Goal: Task Accomplishment & Management: Complete application form

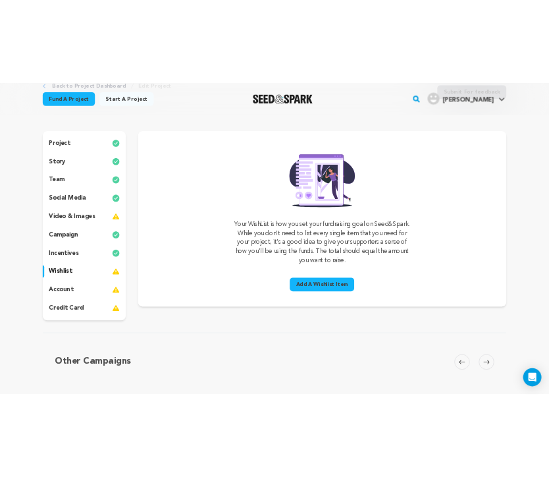
scroll to position [63, 0]
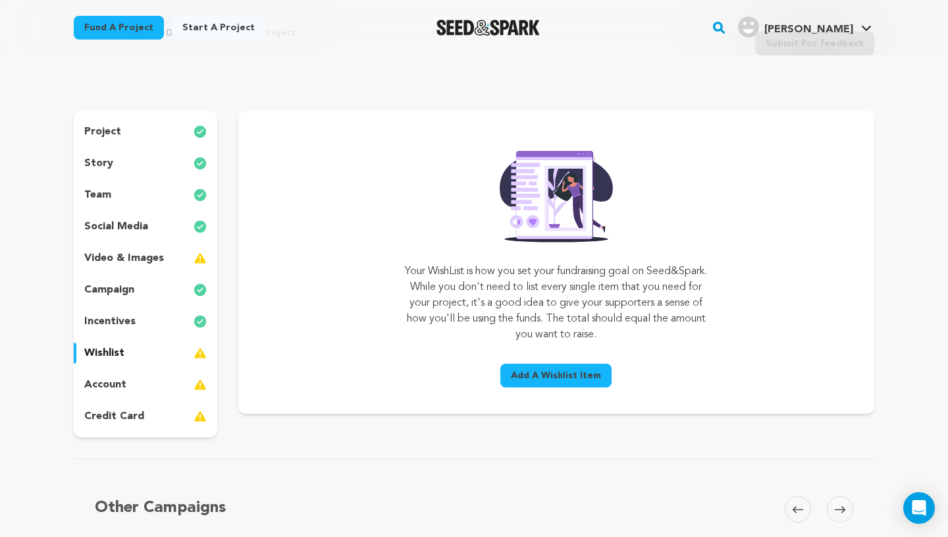
click at [161, 258] on p "video & images" at bounding box center [124, 258] width 80 height 16
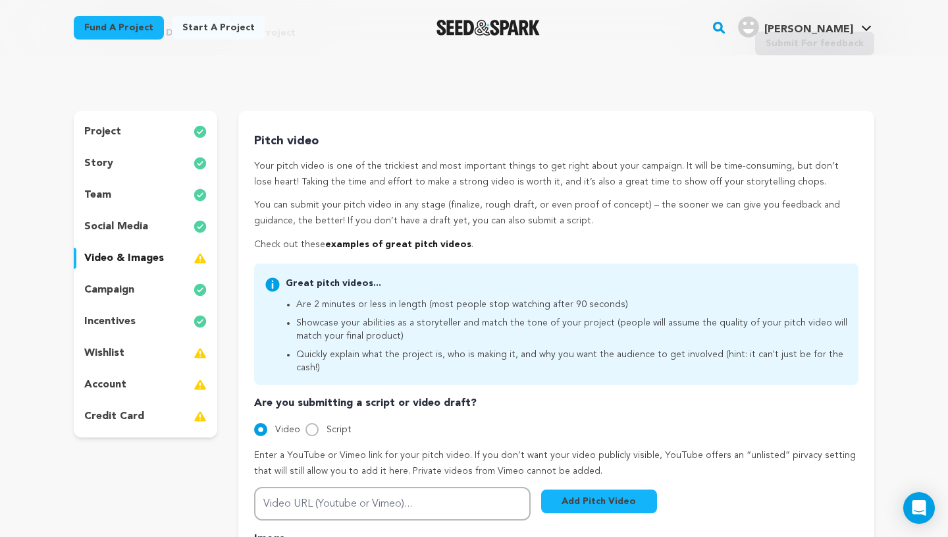
click at [133, 362] on div "wishlist" at bounding box center [146, 352] width 144 height 21
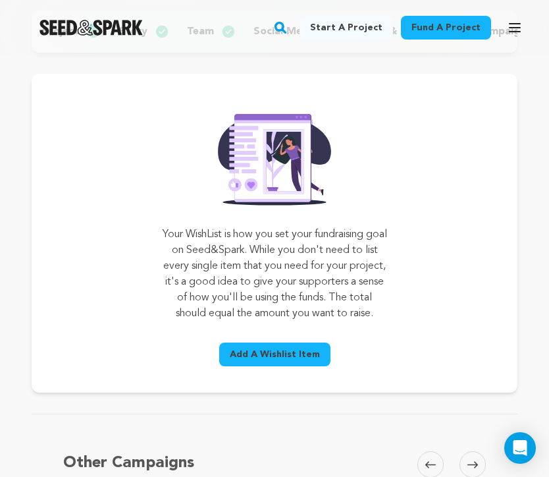
scroll to position [166, 0]
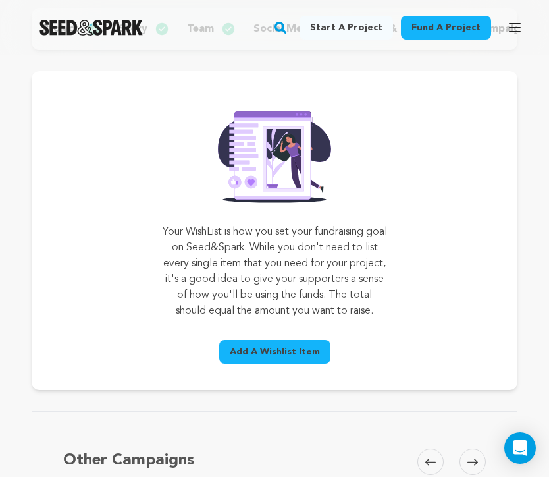
click at [280, 358] on span "Add A Wishlist Item" at bounding box center [275, 351] width 90 height 13
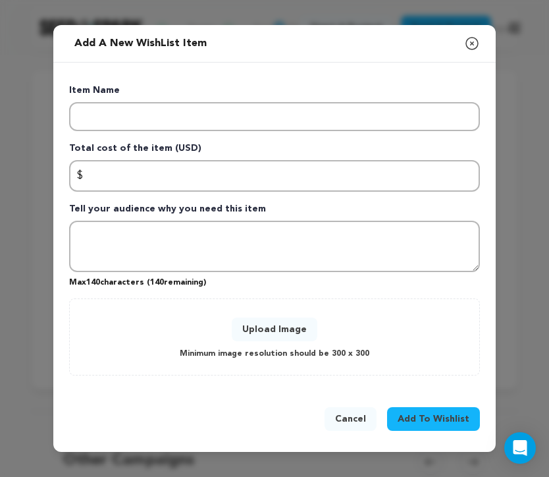
click at [161, 133] on div "Item Name Total cost of the item (USD) $ Amount Tell your audience why you need…" at bounding box center [274, 229] width 411 height 291
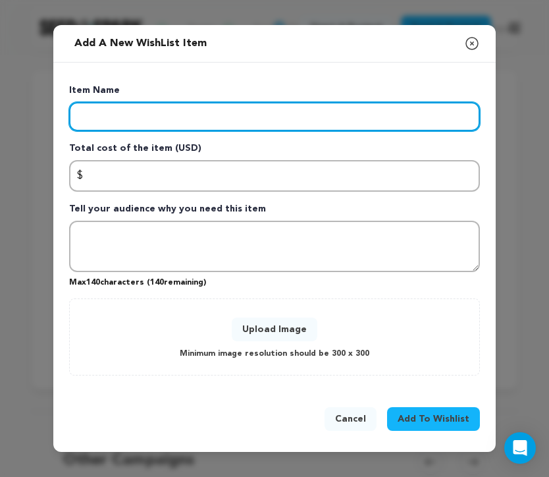
click at [140, 117] on input "Enter item name" at bounding box center [274, 116] width 411 height 29
type input "Shooting Locations"
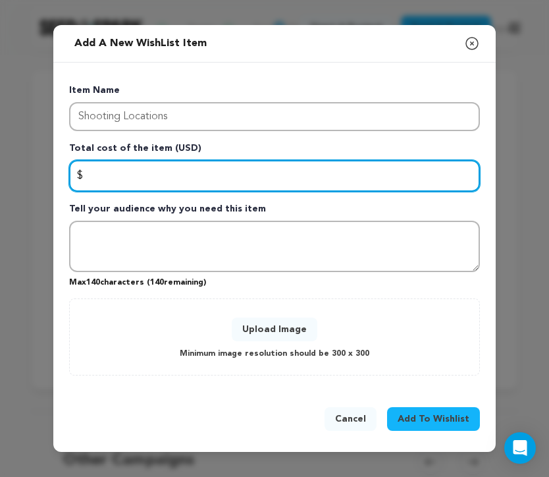
click at [138, 174] on input "Enter total cost of the item" at bounding box center [274, 176] width 411 height 32
type input "10670"
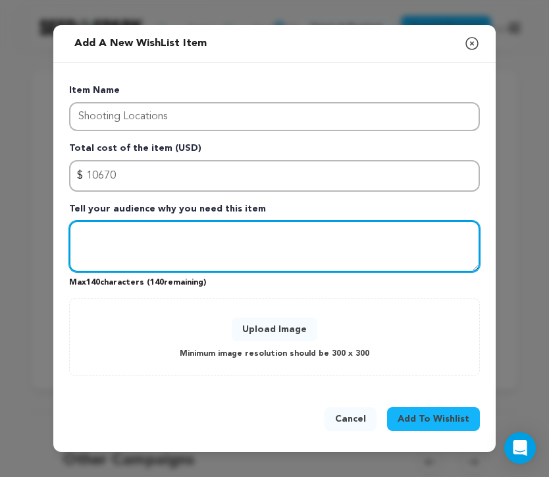
click at [128, 226] on textarea "Tell your audience why you need this item" at bounding box center [274, 246] width 411 height 51
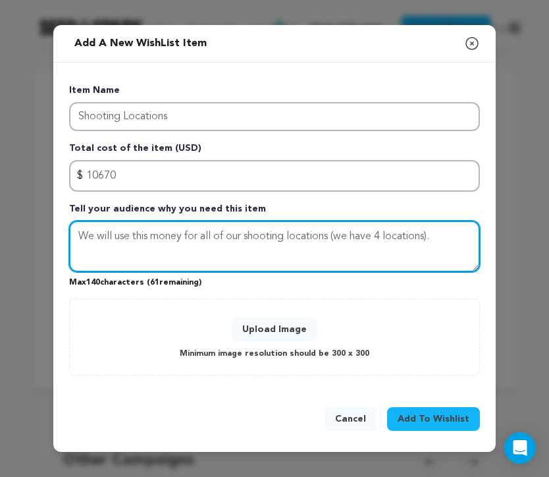
type textarea "We will use this money for all of our shooting locations (we have 4 locations)."
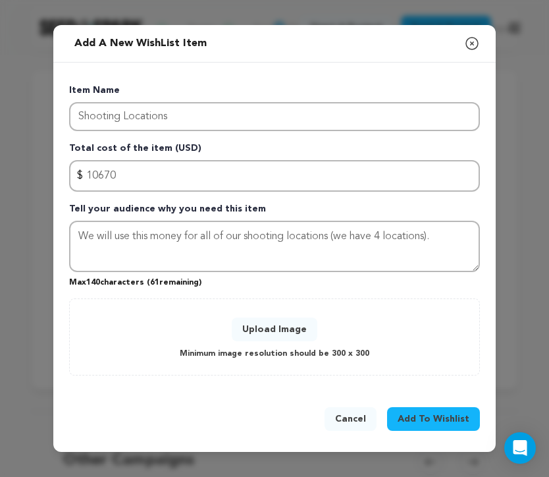
click at [409, 419] on span "Add To Wishlist" at bounding box center [434, 418] width 72 height 13
click at [290, 332] on button "Upload Image" at bounding box center [275, 329] width 86 height 24
click at [270, 322] on button "Upload Image" at bounding box center [275, 329] width 86 height 24
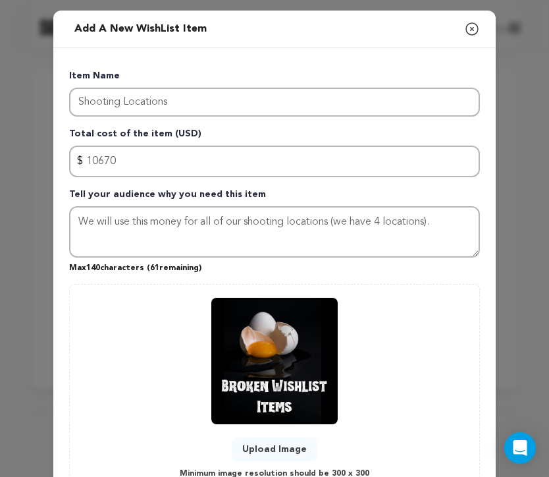
scroll to position [105, 0]
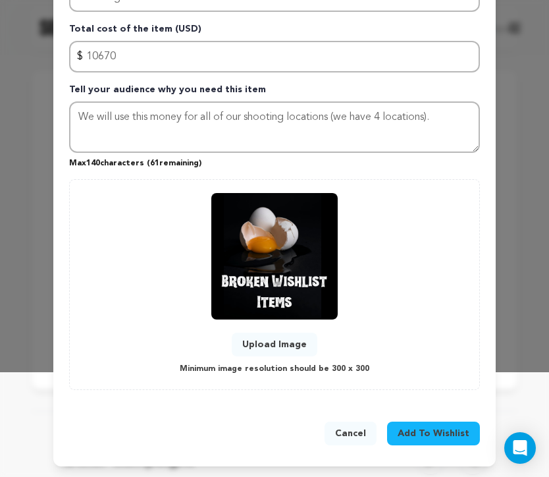
click at [434, 432] on span "Add To Wishlist" at bounding box center [434, 433] width 72 height 13
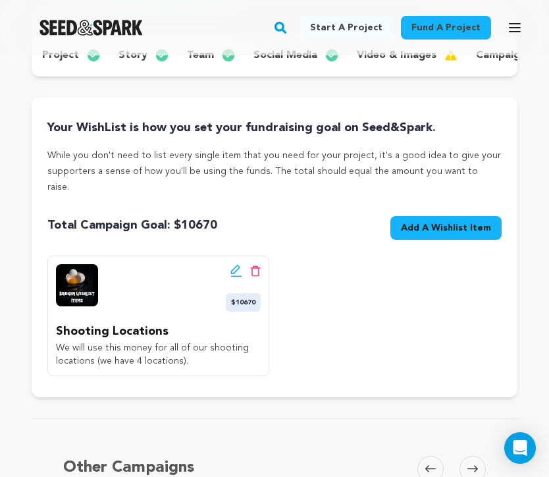
scroll to position [183, 0]
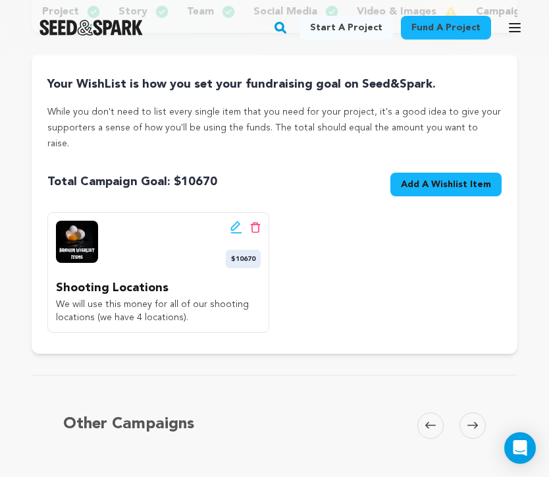
click at [421, 180] on button "Add A Wishlist Item New Wishlist Item" at bounding box center [445, 184] width 111 height 24
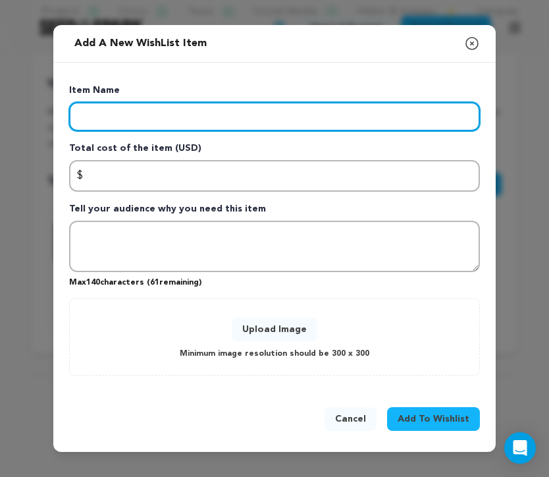
click at [305, 122] on input "Enter item name" at bounding box center [274, 116] width 411 height 29
type input "Props and Makeup"
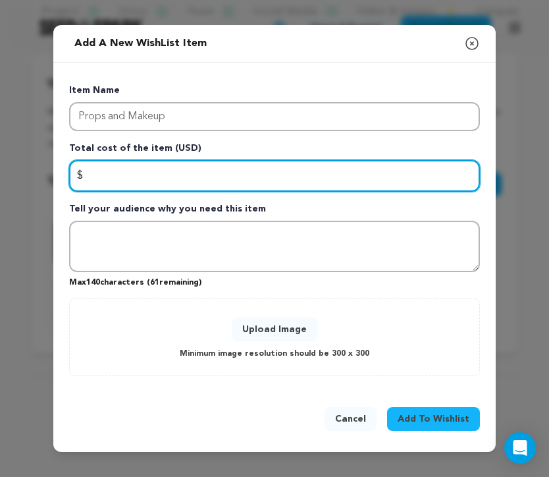
click at [194, 167] on input "Enter total cost of the item" at bounding box center [274, 176] width 411 height 32
type input "1250"
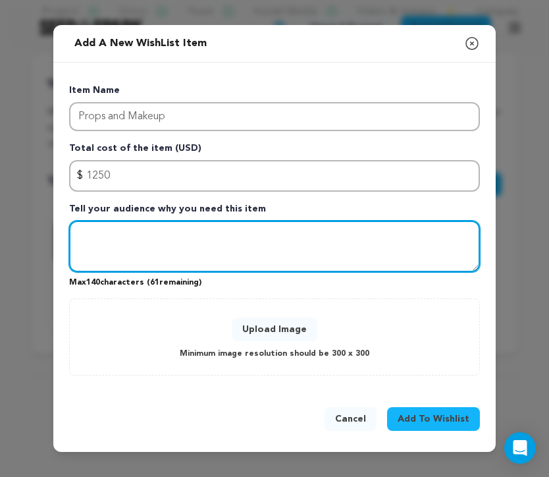
click at [202, 246] on textarea "Tell your audience why you need this item" at bounding box center [274, 246] width 411 height 51
type textarea "We will use this money to collect our props as"
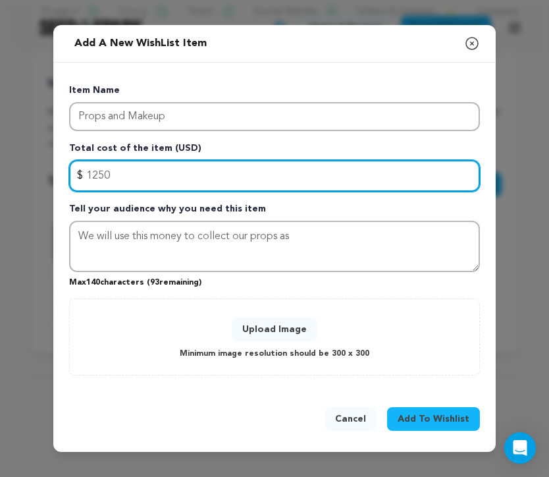
click at [133, 172] on input "1250" at bounding box center [274, 176] width 411 height 32
type input "3500"
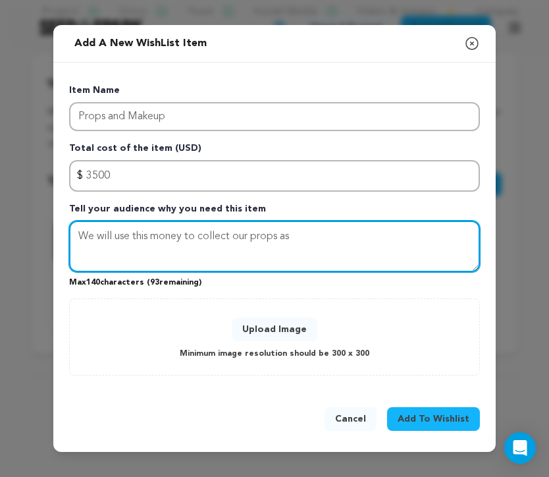
click at [307, 237] on textarea "We will use this money to collect our props as" at bounding box center [274, 246] width 411 height 51
type textarea "We will use this money to collect our props and special effects makeup"
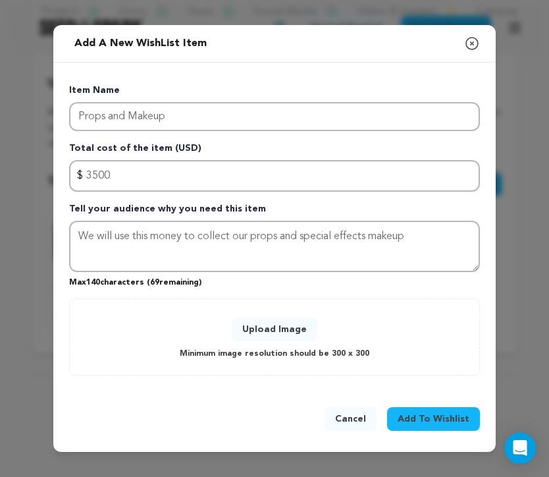
click at [420, 413] on span "Add To Wishlist" at bounding box center [434, 418] width 72 height 13
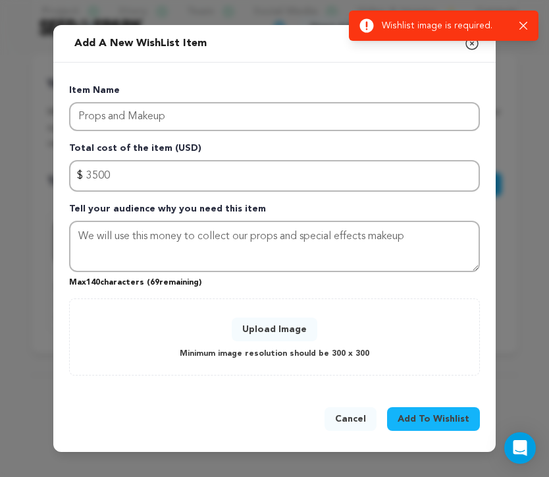
click at [268, 327] on button "Upload Image" at bounding box center [275, 329] width 86 height 24
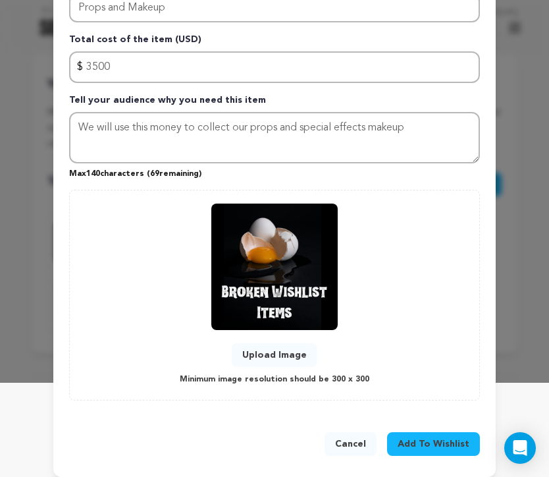
scroll to position [105, 0]
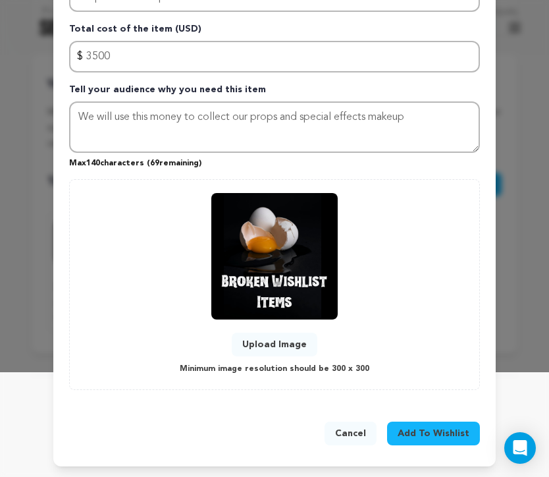
click at [418, 431] on span "Add To Wishlist" at bounding box center [434, 433] width 72 height 13
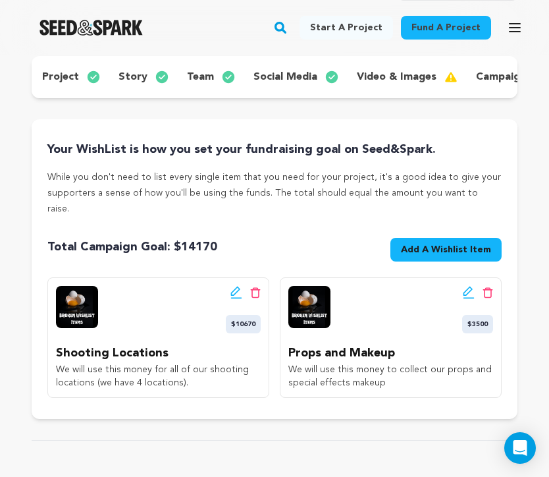
scroll to position [123, 0]
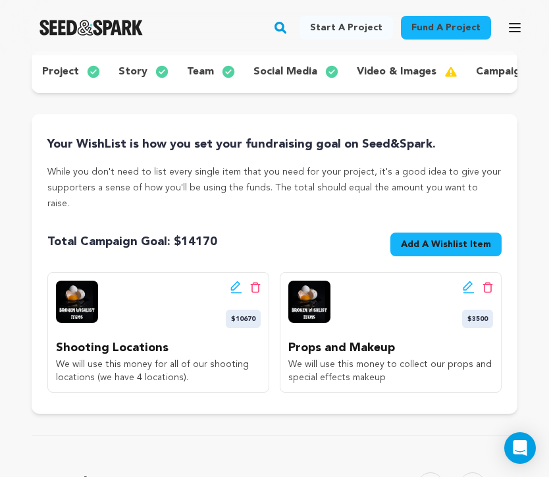
click at [419, 238] on span "Add A Wishlist Item" at bounding box center [446, 244] width 90 height 13
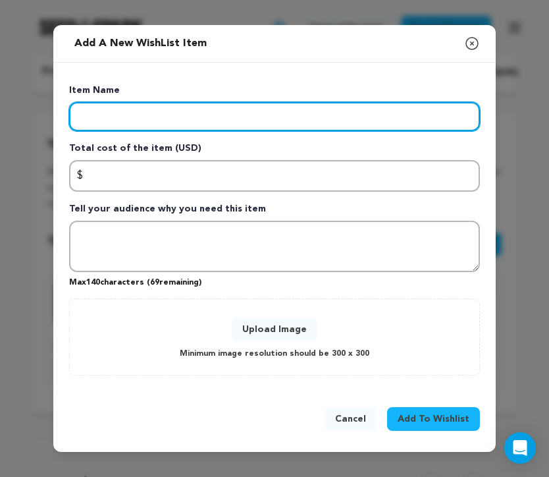
click at [319, 119] on input "Enter item name" at bounding box center [274, 116] width 411 height 29
type input "2"
type input "Crew Cost"
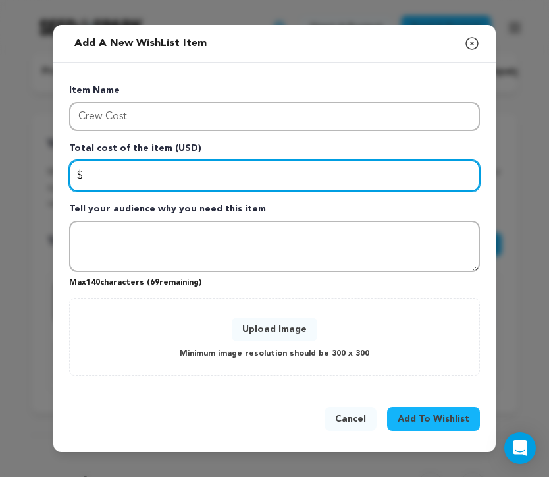
click at [124, 181] on input "Enter total cost of the item" at bounding box center [274, 176] width 411 height 32
type input "25200"
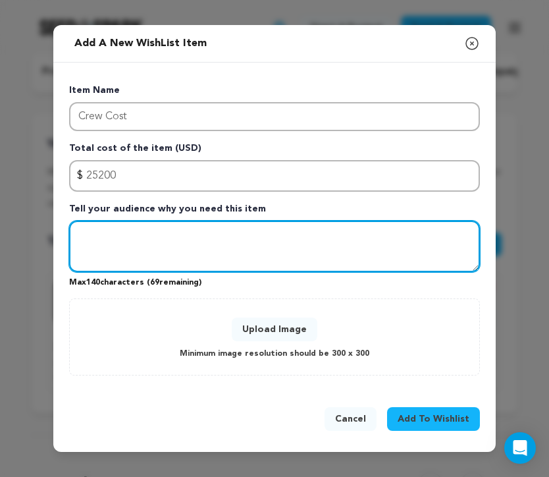
click at [108, 260] on textarea "Tell your audience why you need this item" at bounding box center [274, 246] width 411 height 51
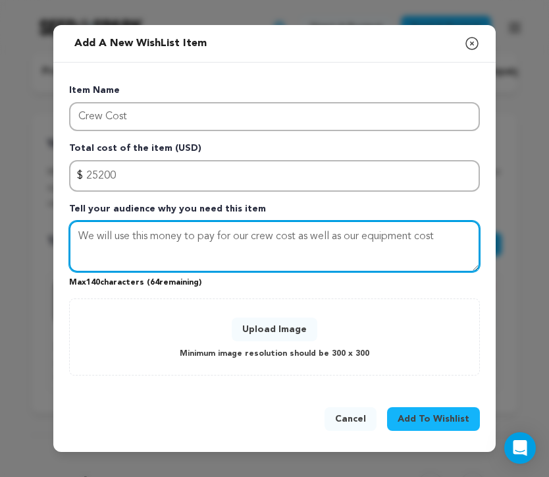
type textarea "We will use this money to pay for our crew cost as well as our equipment cost"
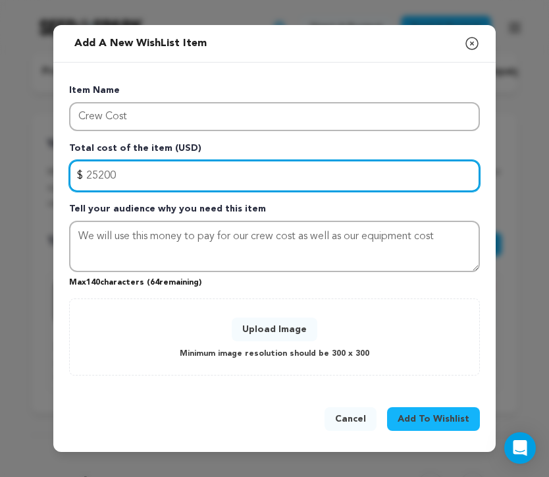
click at [270, 167] on input "25200" at bounding box center [274, 176] width 411 height 32
type input "30752"
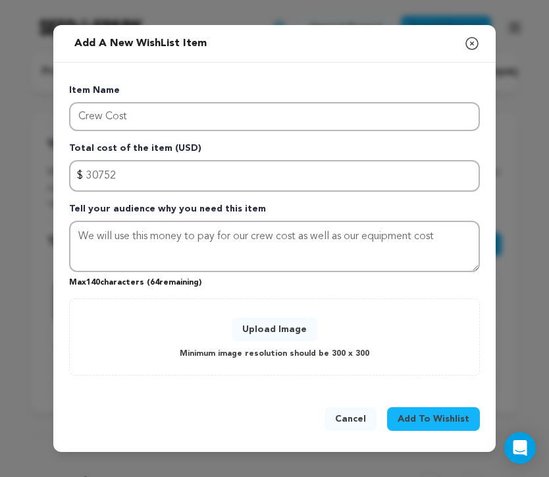
click at [292, 326] on button "Upload Image" at bounding box center [275, 329] width 86 height 24
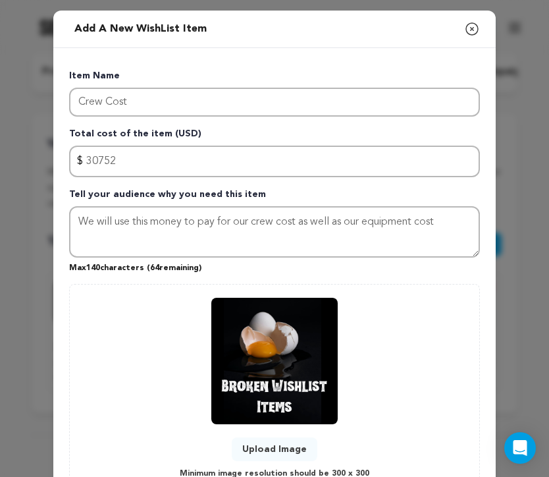
scroll to position [105, 0]
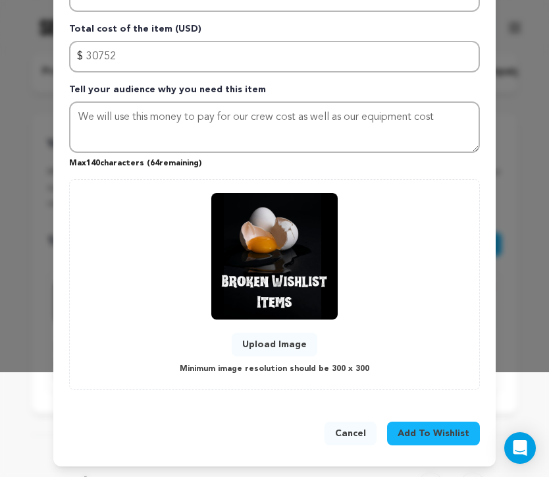
click at [444, 432] on span "Add To Wishlist" at bounding box center [434, 433] width 72 height 13
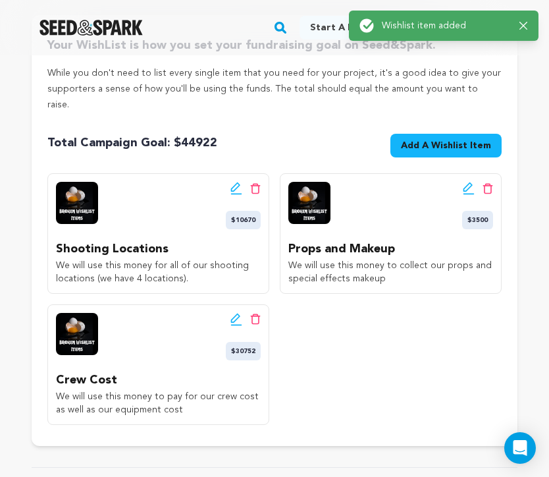
scroll to position [225, 0]
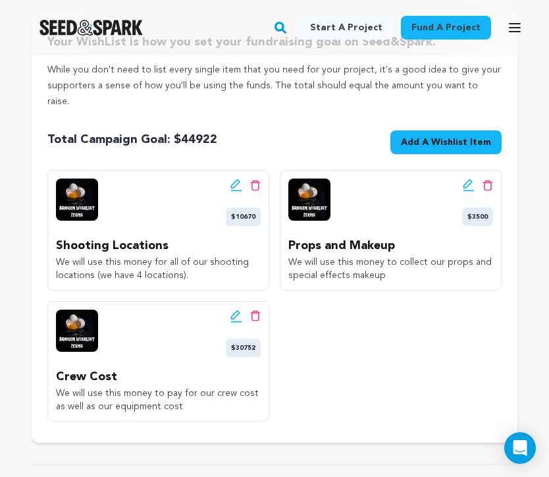
click at [417, 134] on button "Add A Wishlist Item New Wishlist Item" at bounding box center [445, 142] width 111 height 24
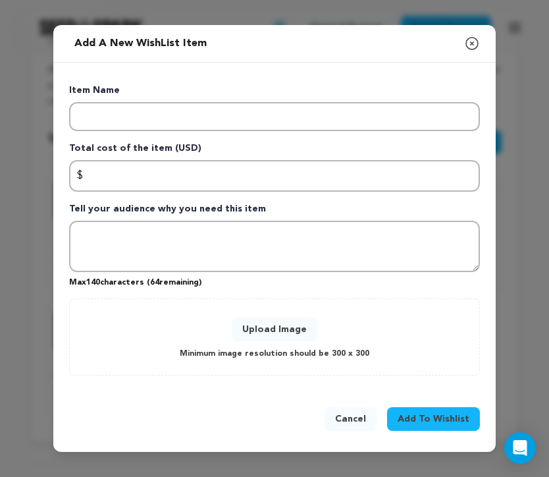
click at [468, 38] on icon "button" at bounding box center [472, 44] width 16 height 16
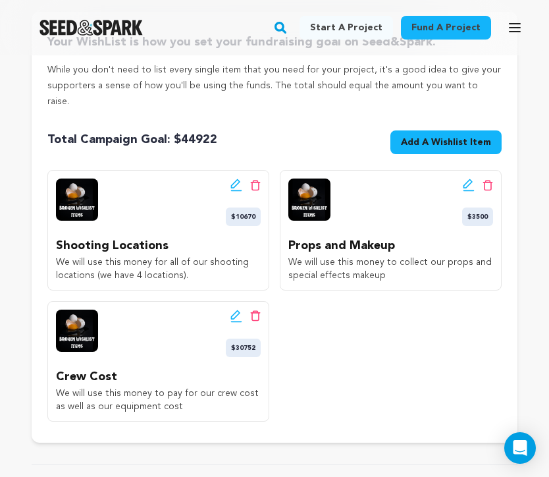
click at [468, 136] on span "Add A Wishlist Item" at bounding box center [446, 142] width 90 height 13
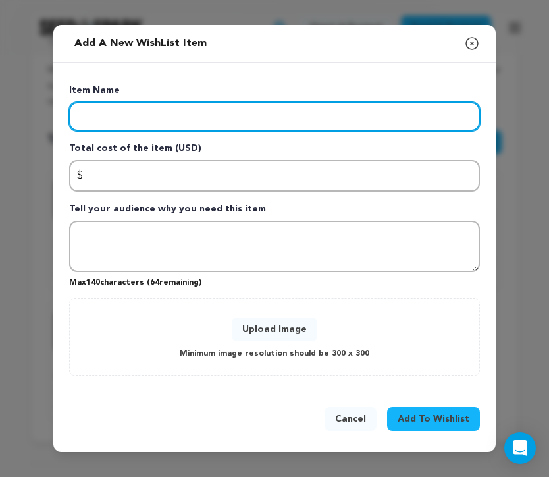
click at [402, 114] on input "Enter item name" at bounding box center [274, 116] width 411 height 29
type input "Cast Cost"
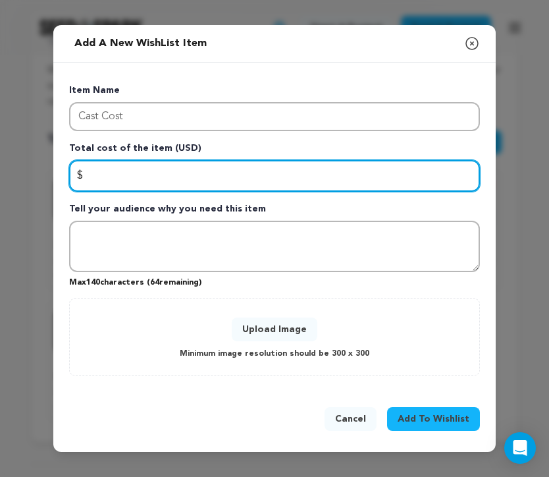
click at [356, 174] on input "Enter total cost of the item" at bounding box center [274, 176] width 411 height 32
type input "24000"
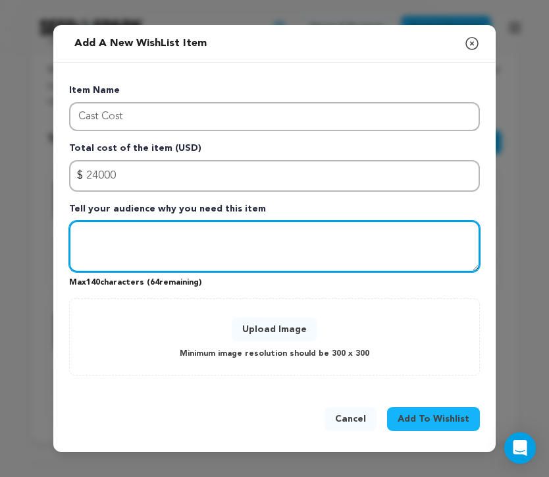
click at [271, 235] on textarea "Tell your audience why you need this item" at bounding box center [274, 246] width 411 height 51
type textarea "We will use this amount to pay our cast"
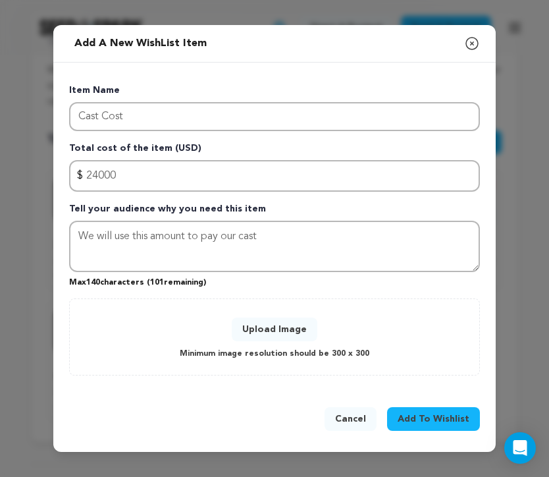
click at [296, 328] on button "Upload Image" at bounding box center [275, 329] width 86 height 24
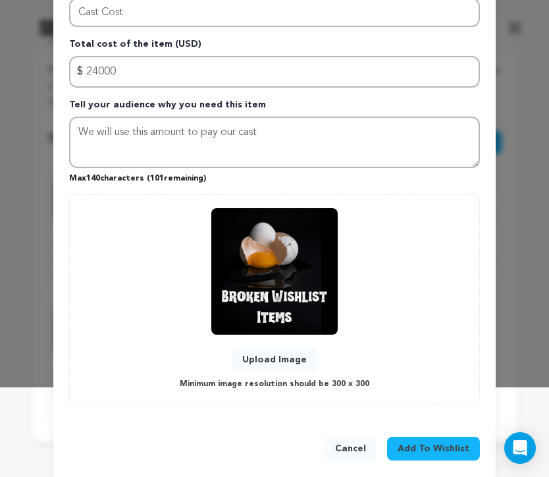
scroll to position [105, 0]
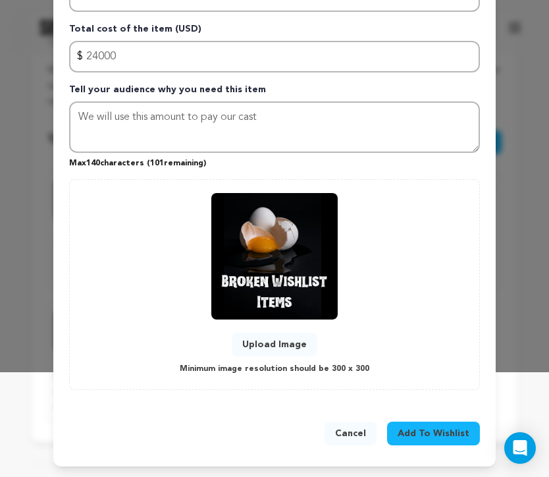
click at [441, 434] on span "Add To Wishlist" at bounding box center [434, 433] width 72 height 13
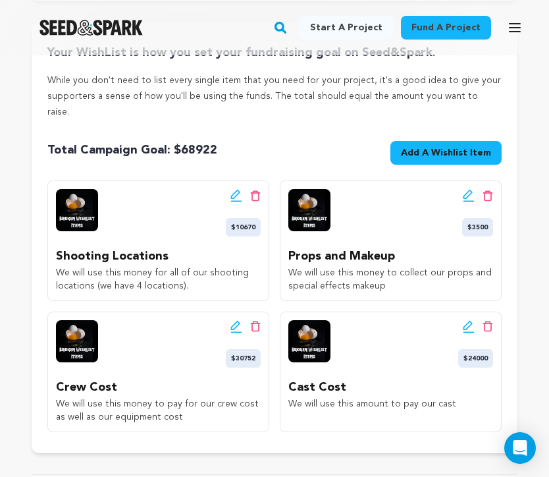
scroll to position [205, 0]
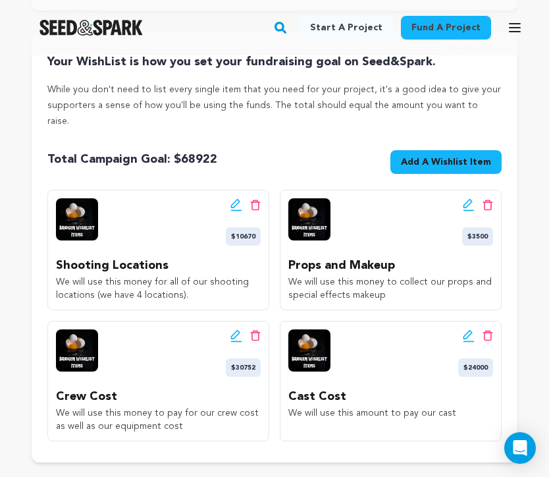
click at [421, 154] on button "Add A Wishlist Item New Wishlist Item" at bounding box center [445, 162] width 111 height 24
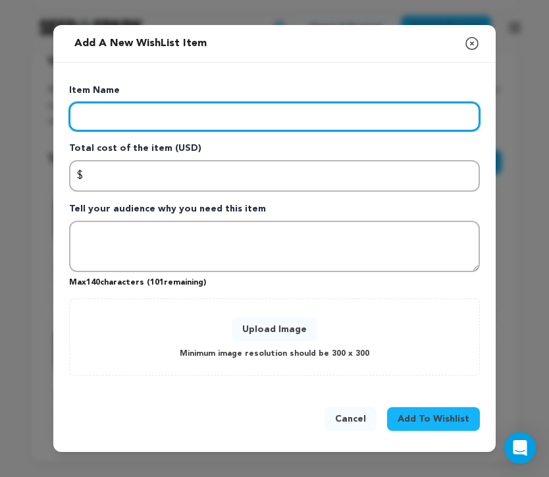
click at [303, 113] on input "Enter item name" at bounding box center [274, 116] width 411 height 29
type input "Catering"
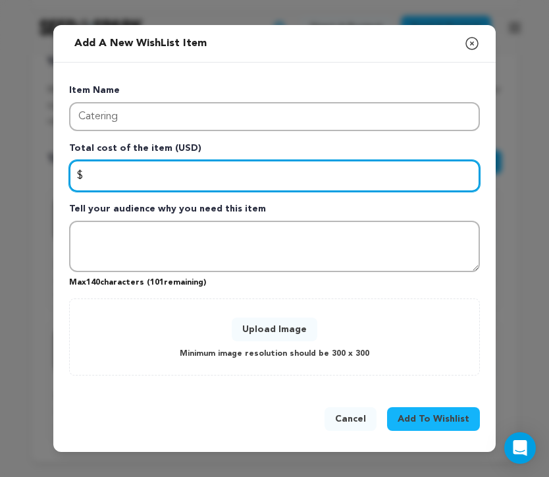
click at [173, 172] on input "Enter total cost of the item" at bounding box center [274, 176] width 411 height 32
type input "$10000"
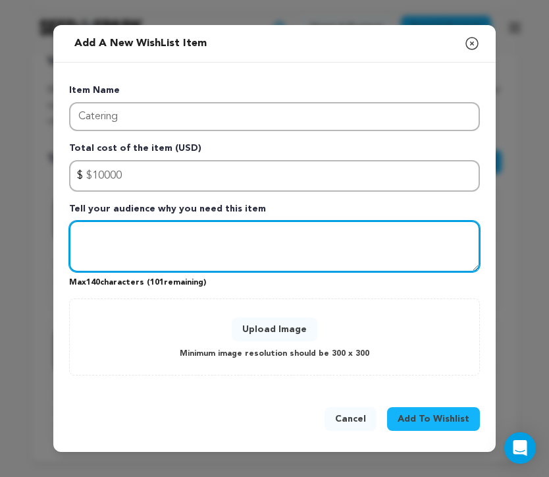
click at [156, 240] on textarea "Tell your audience why you need this item" at bounding box center [274, 246] width 411 height 51
type textarea "We will use this amount for catering and crafty."
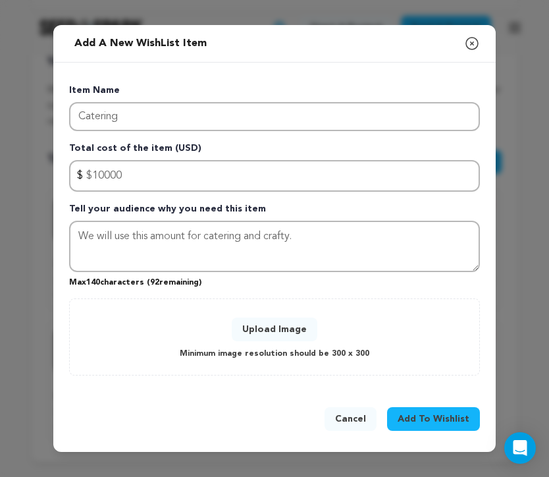
click at [282, 322] on button "Upload Image" at bounding box center [275, 329] width 86 height 24
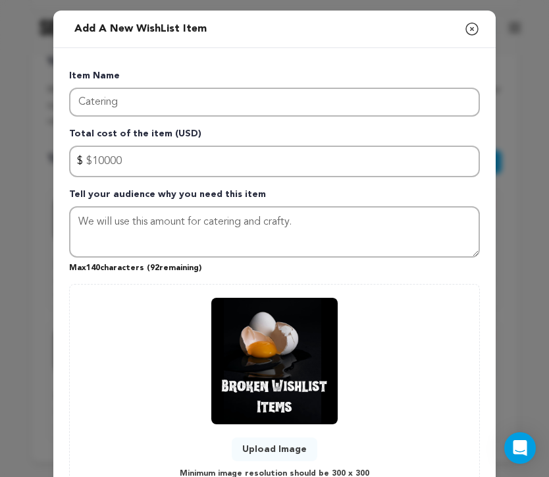
scroll to position [105, 0]
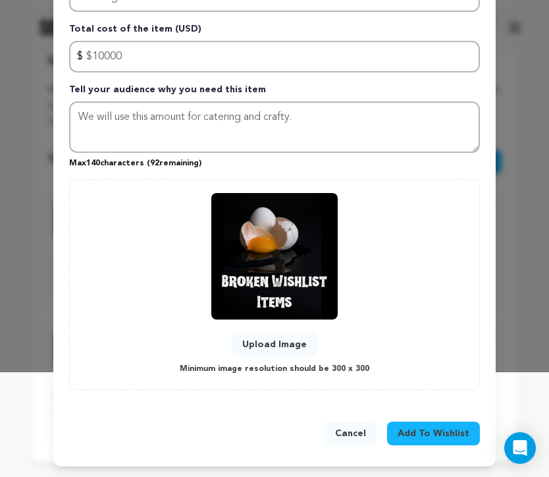
click at [422, 434] on span "Add To Wishlist" at bounding box center [434, 433] width 72 height 13
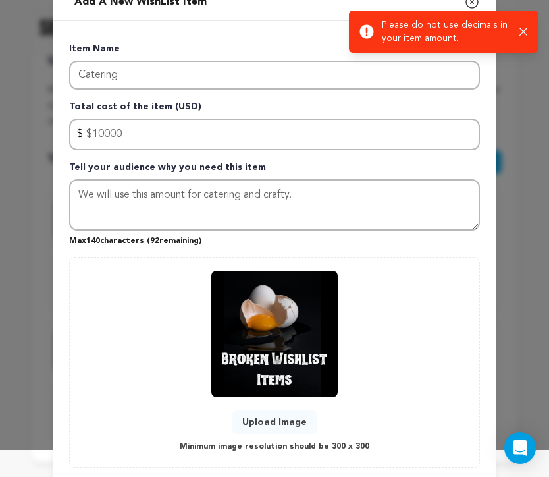
scroll to position [23, 0]
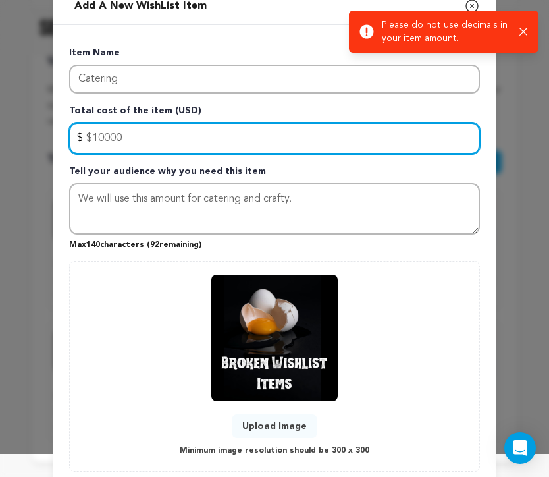
click at [93, 136] on input "$10000" at bounding box center [274, 138] width 411 height 32
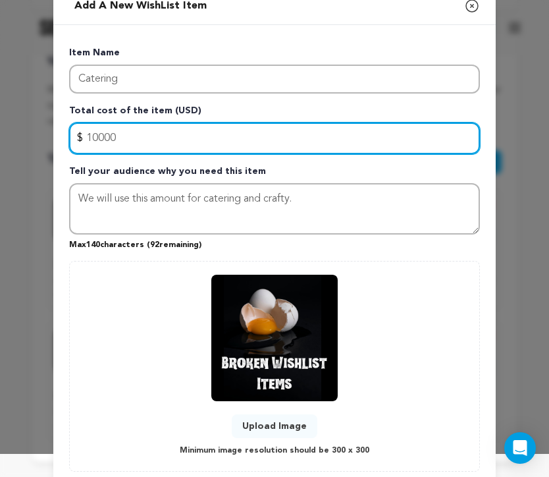
click at [97, 140] on input "10000" at bounding box center [274, 138] width 411 height 32
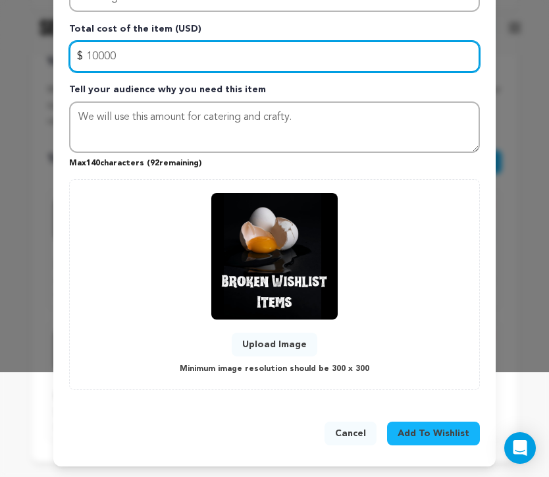
type input "10000"
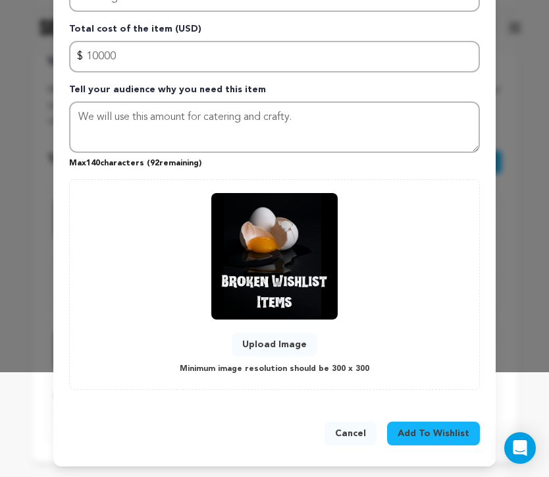
click at [406, 429] on span "Add To Wishlist" at bounding box center [434, 433] width 72 height 13
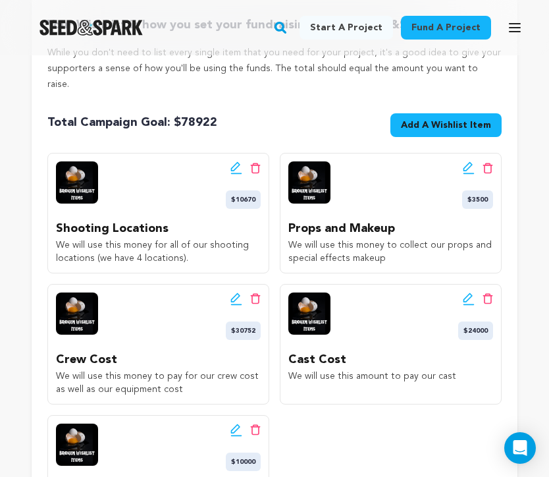
scroll to position [246, 0]
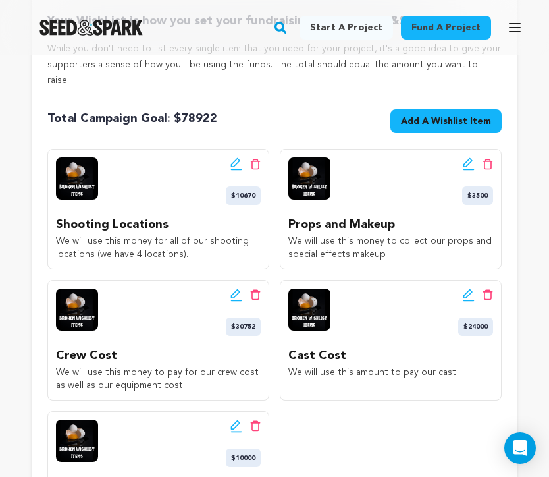
click at [234, 157] on icon at bounding box center [236, 163] width 12 height 13
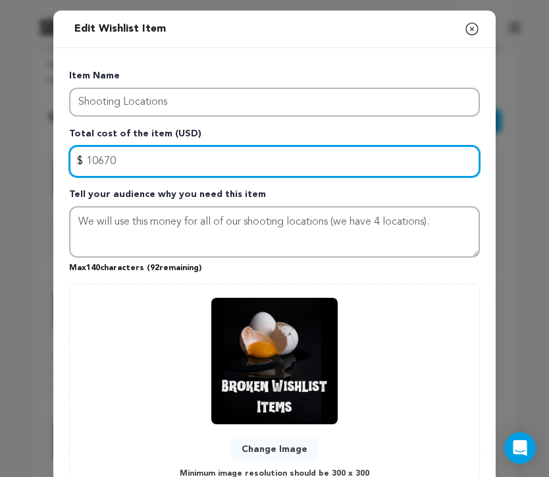
click at [133, 159] on input "10670" at bounding box center [274, 161] width 411 height 32
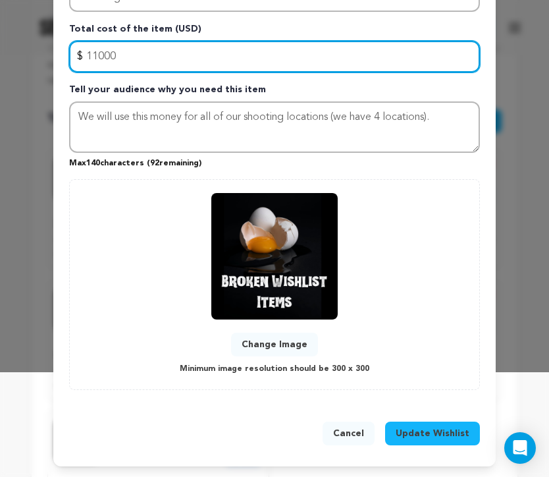
type input "11000"
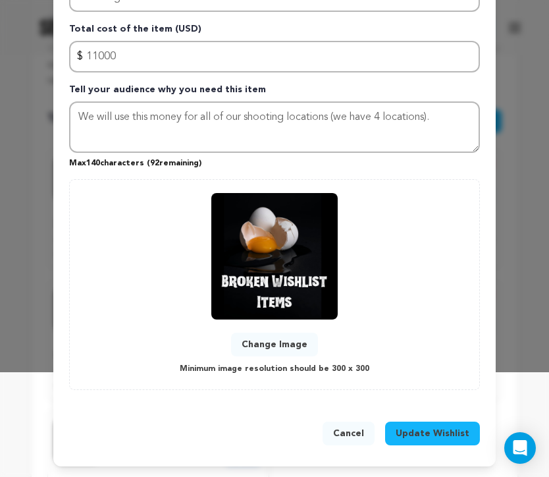
click at [419, 434] on span "Update Wishlist" at bounding box center [433, 433] width 74 height 13
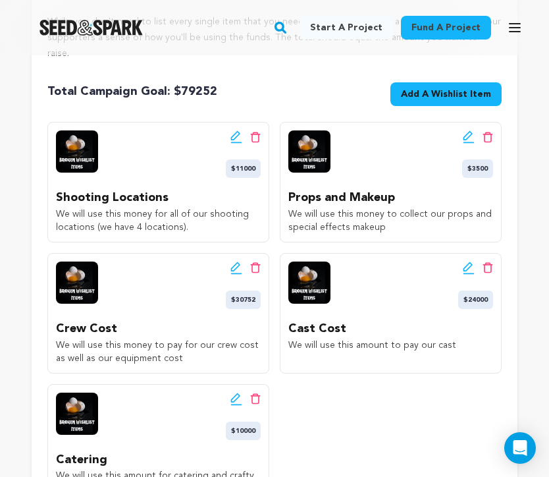
scroll to position [271, 0]
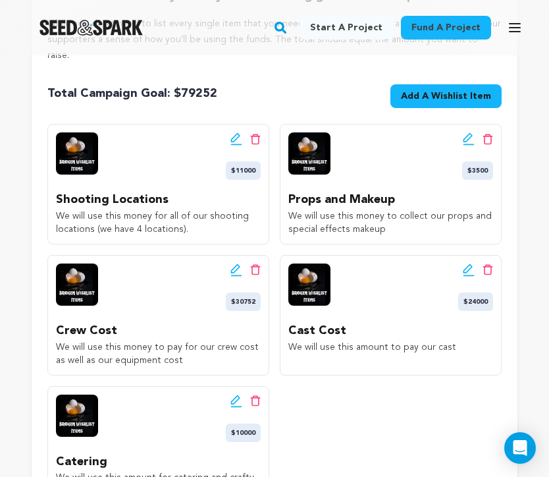
click at [238, 263] on icon at bounding box center [236, 269] width 12 height 13
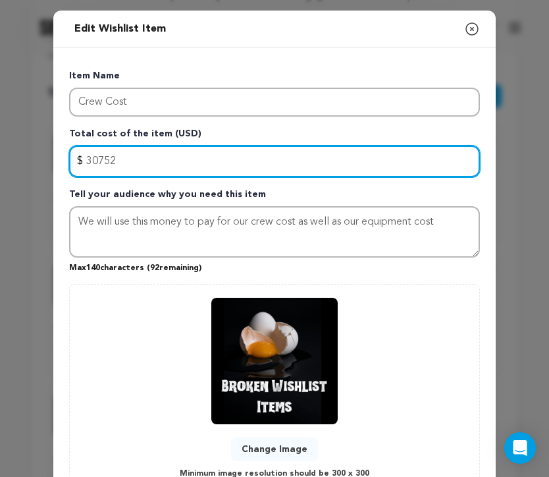
click at [145, 156] on input "30752" at bounding box center [274, 161] width 411 height 32
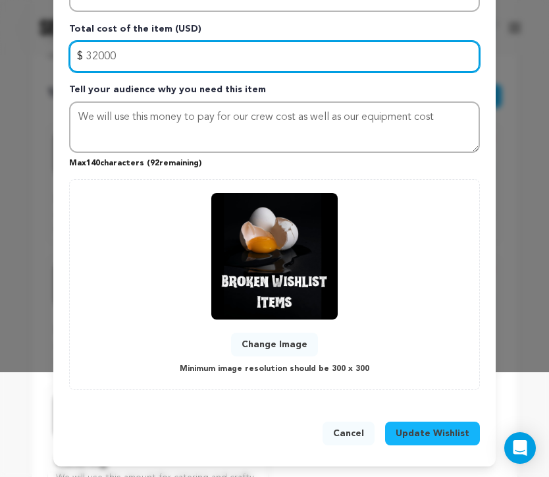
type input "32000"
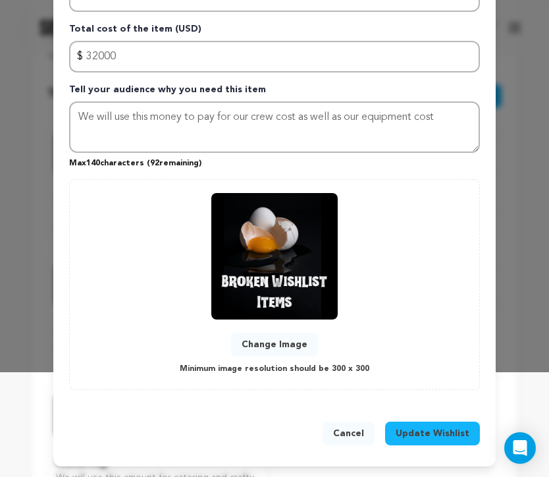
click at [417, 440] on button "Update Wishlist" at bounding box center [432, 433] width 95 height 24
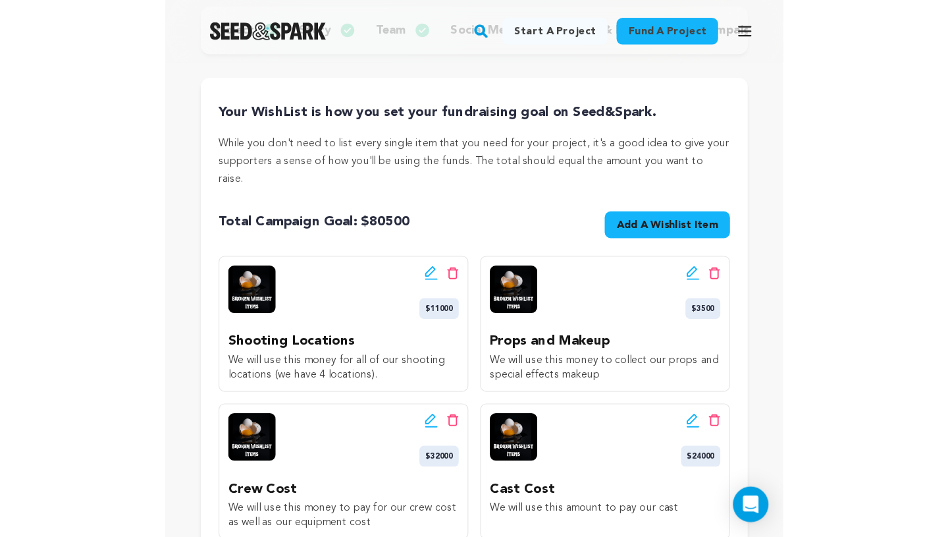
scroll to position [167, 0]
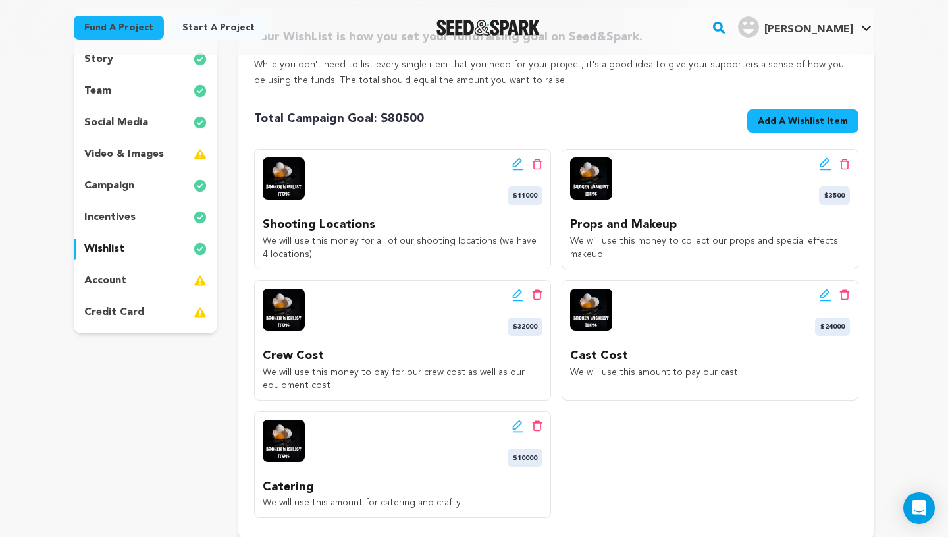
click at [782, 126] on span "Add A Wishlist Item" at bounding box center [803, 121] width 90 height 13
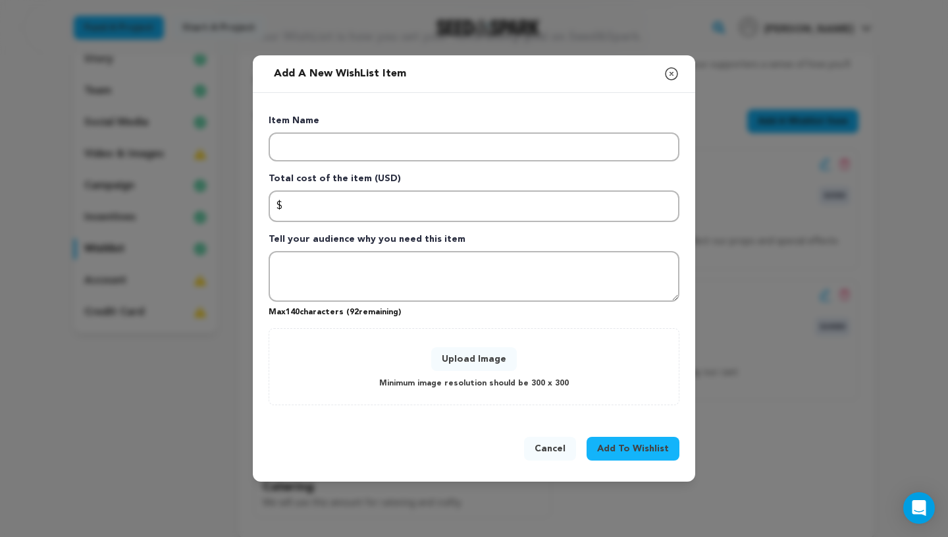
click at [675, 75] on icon "button" at bounding box center [672, 74] width 16 height 16
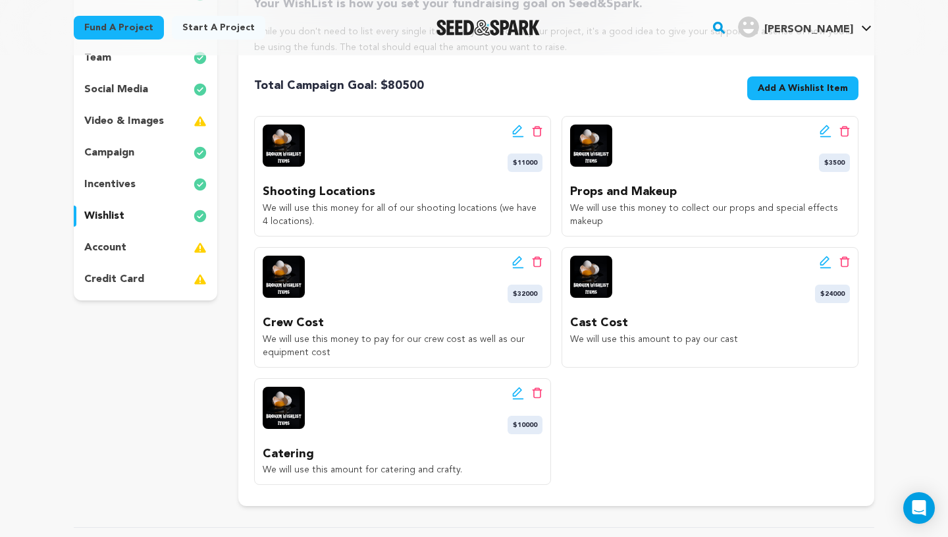
scroll to position [197, 0]
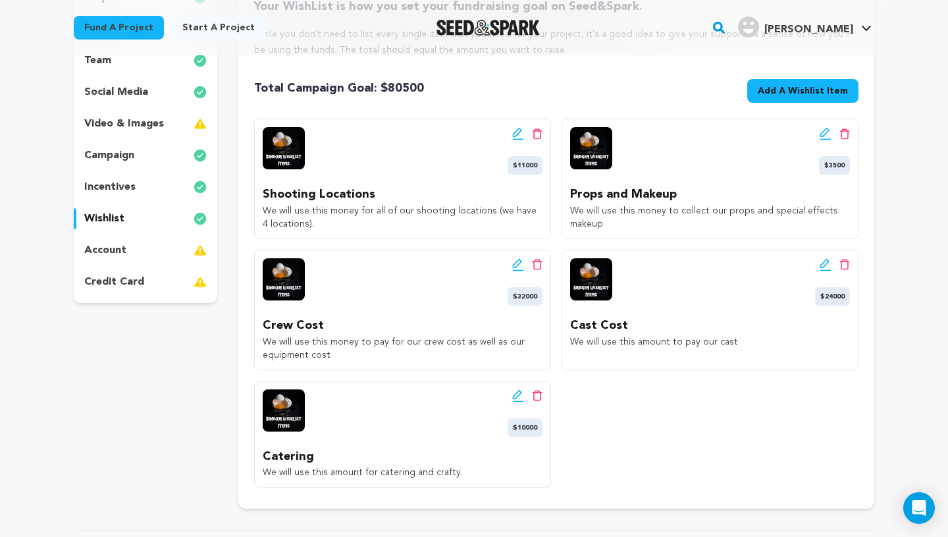
click at [169, 251] on div "account" at bounding box center [146, 250] width 144 height 21
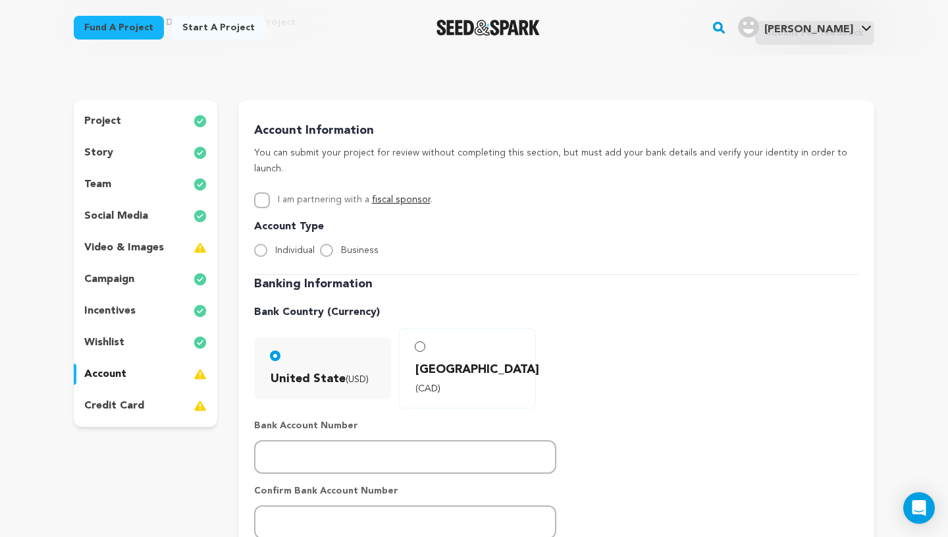
scroll to position [65, 0]
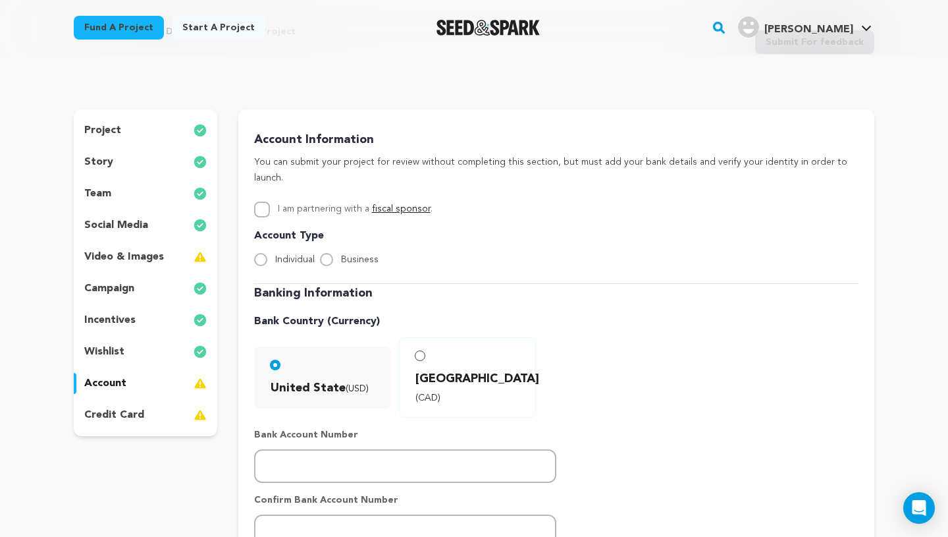
click at [395, 204] on link "fiscal sponsor" at bounding box center [401, 208] width 59 height 9
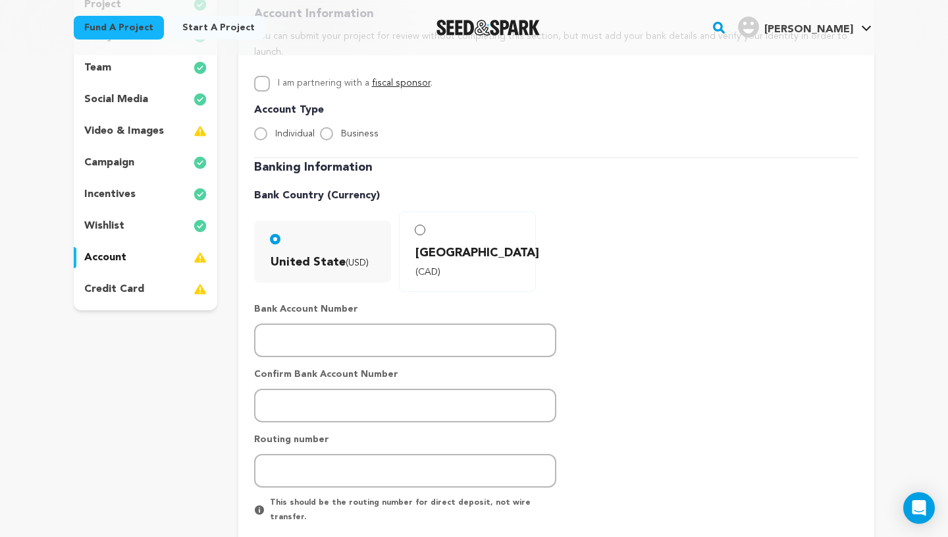
scroll to position [184, 0]
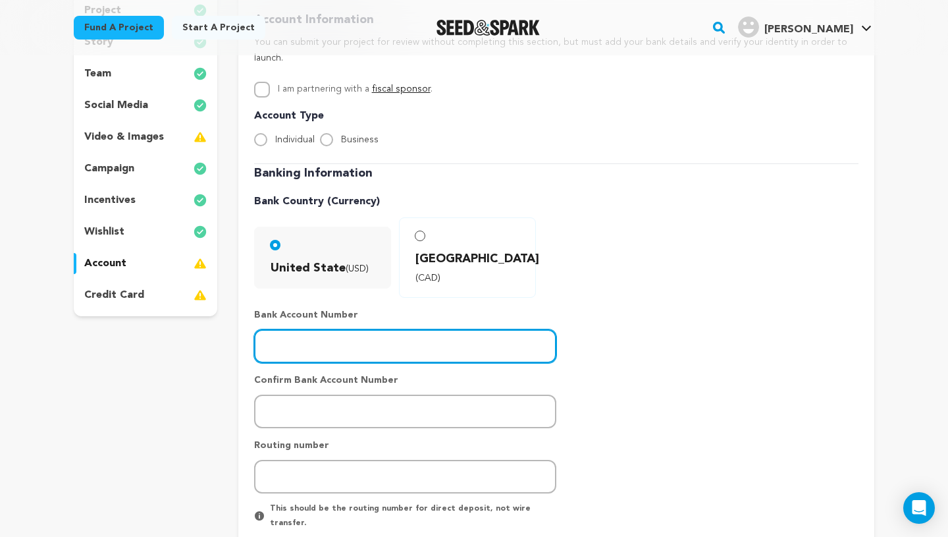
click at [382, 329] on input "number" at bounding box center [405, 346] width 302 height 34
click at [313, 329] on input "488067917790" at bounding box center [405, 346] width 302 height 34
type input "488067917790"
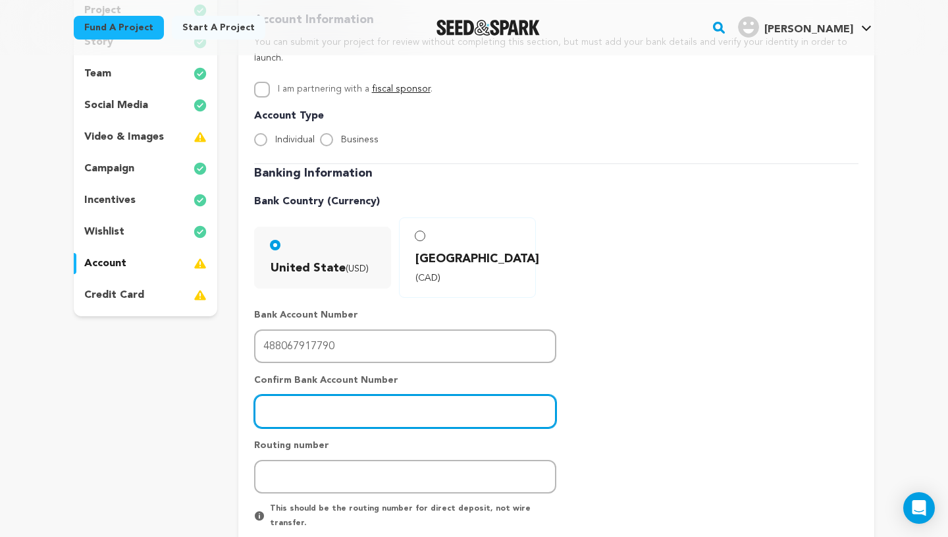
click at [311, 394] on input "number" at bounding box center [405, 411] width 302 height 34
paste input "488067917790"
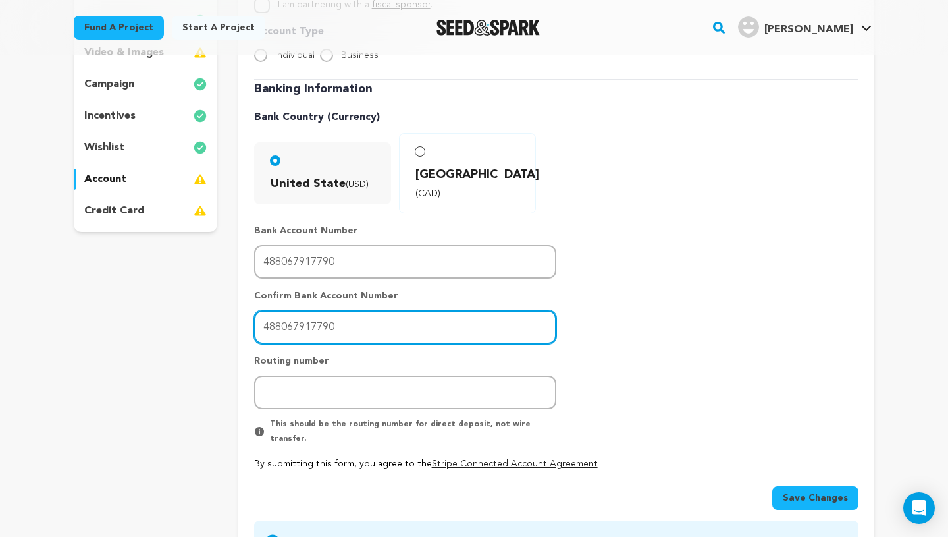
scroll to position [269, 0]
type input "488067917790"
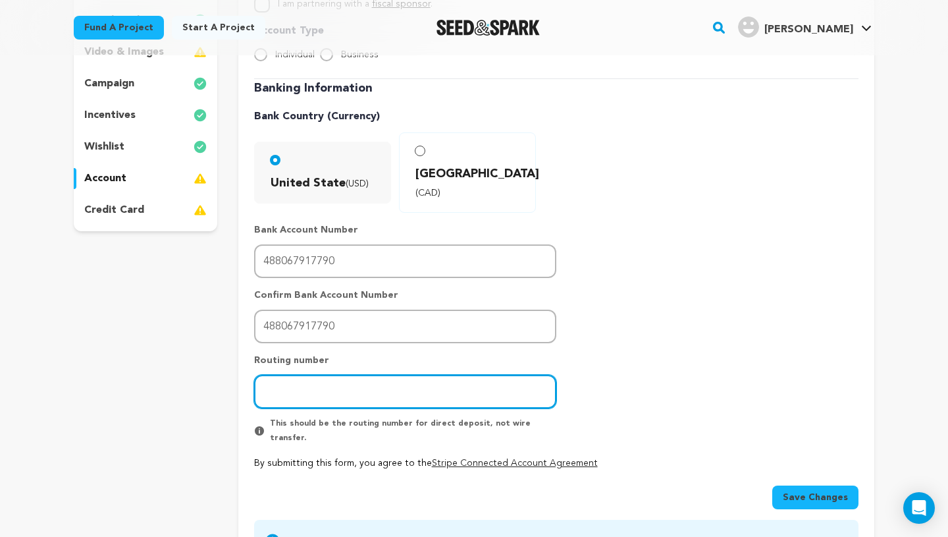
click at [303, 375] on input "number" at bounding box center [405, 392] width 302 height 34
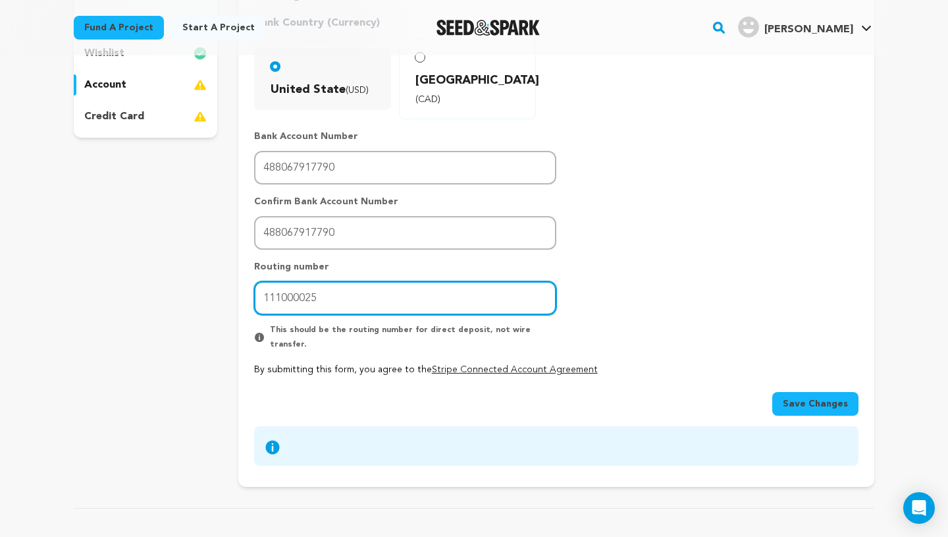
scroll to position [399, 0]
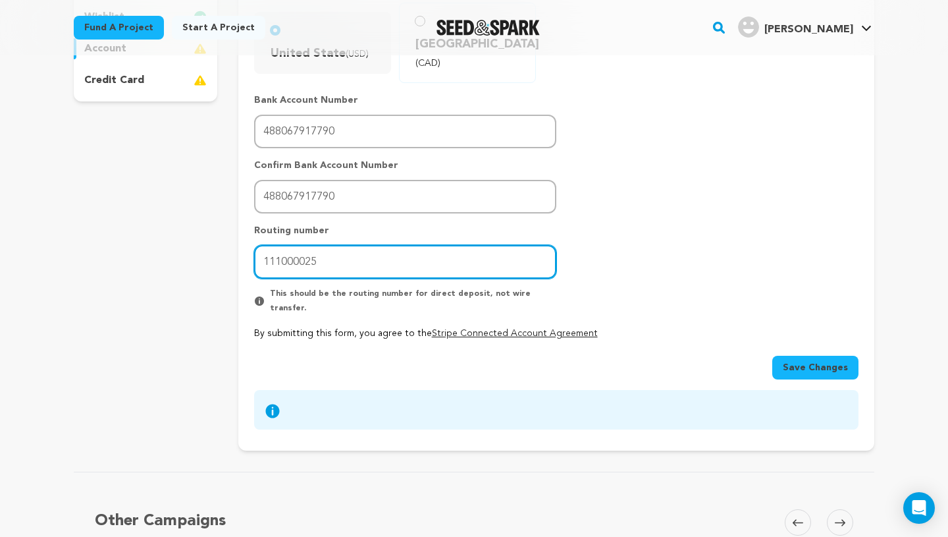
type input "111000025"
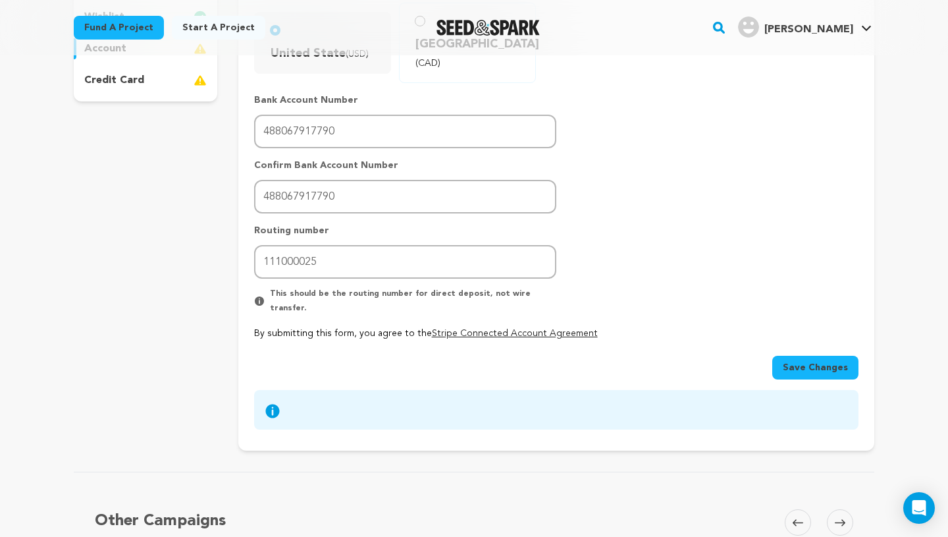
click at [789, 361] on span "Save Changes" at bounding box center [815, 367] width 65 height 13
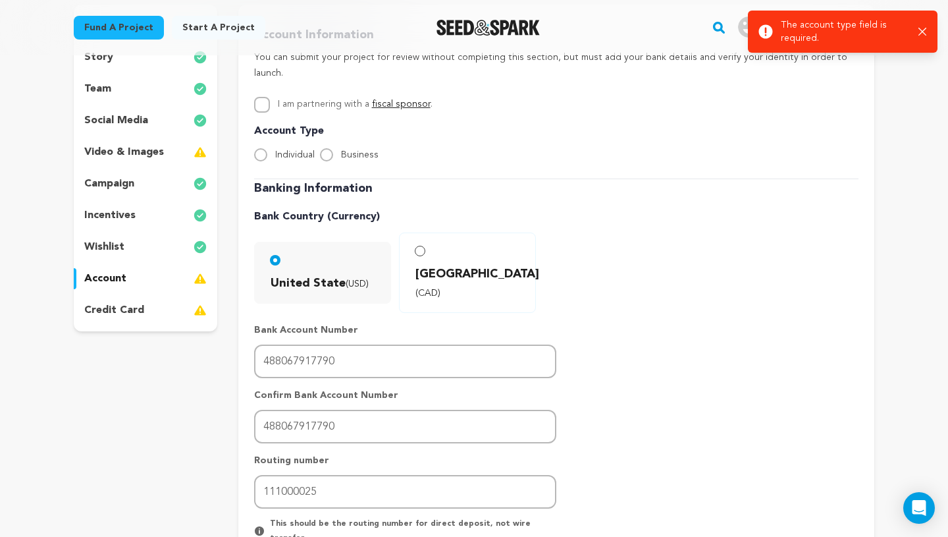
scroll to position [161, 0]
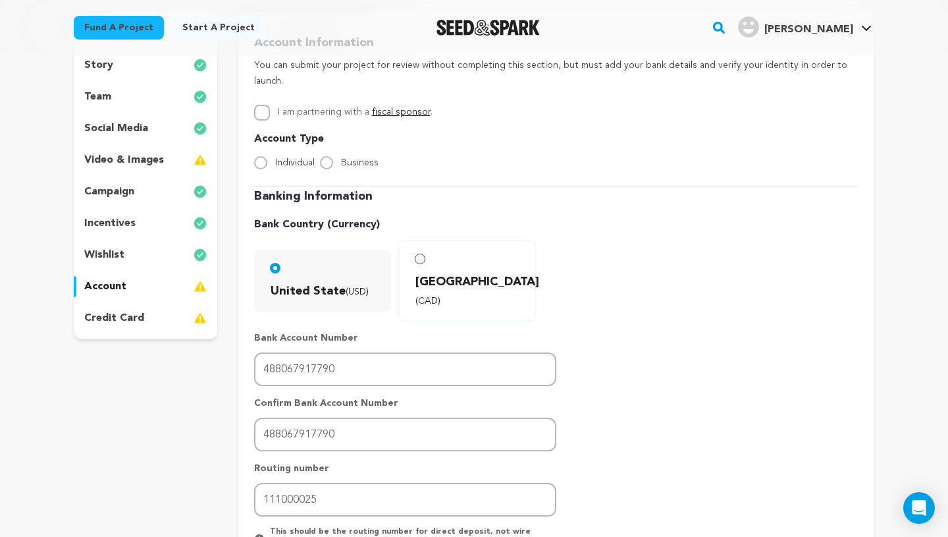
click at [275, 158] on span "Individual" at bounding box center [294, 162] width 39 height 9
click at [267, 156] on input "Individual" at bounding box center [260, 162] width 13 height 13
radio input "true"
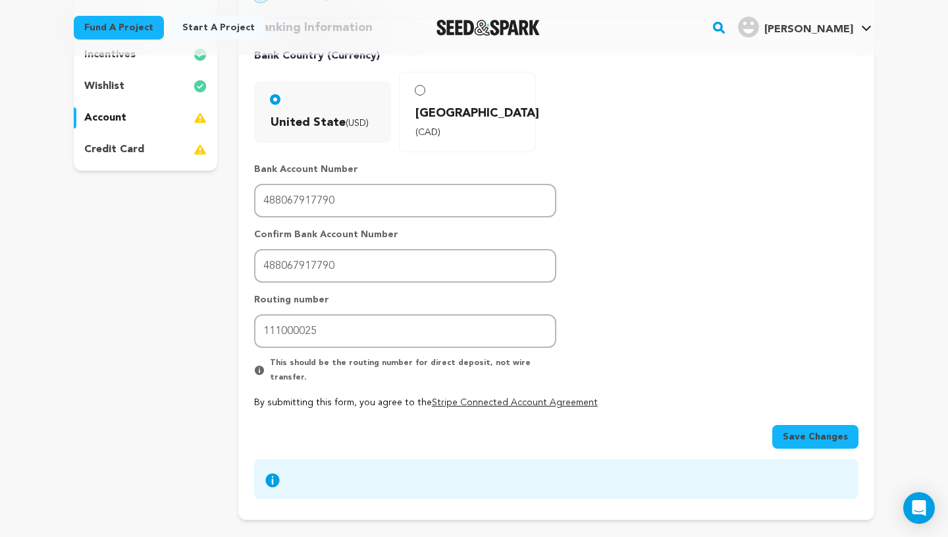
scroll to position [357, 0]
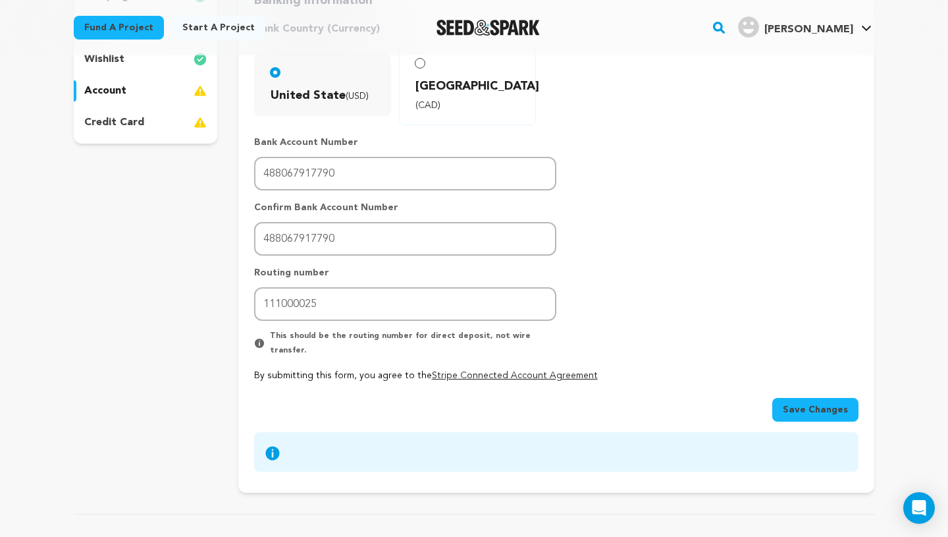
click at [803, 403] on span "Save Changes" at bounding box center [815, 409] width 65 height 13
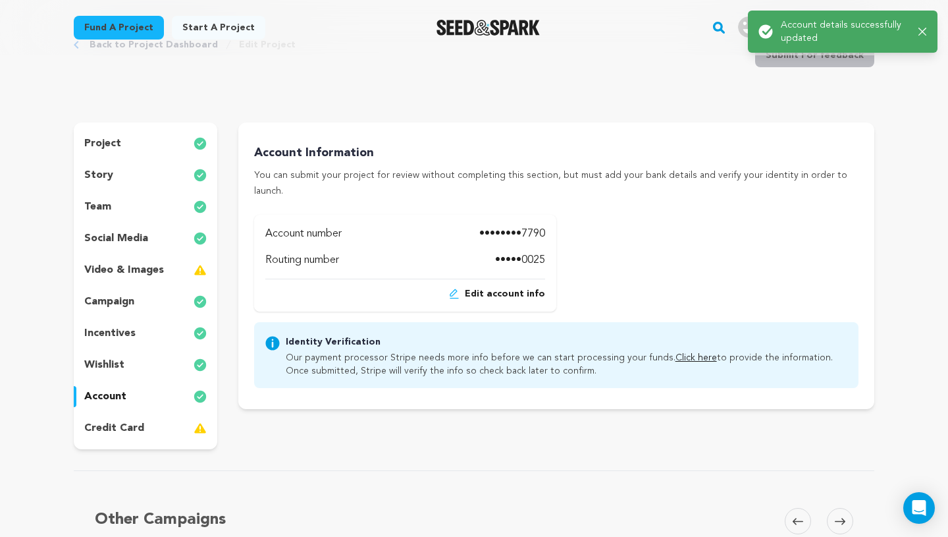
scroll to position [75, 0]
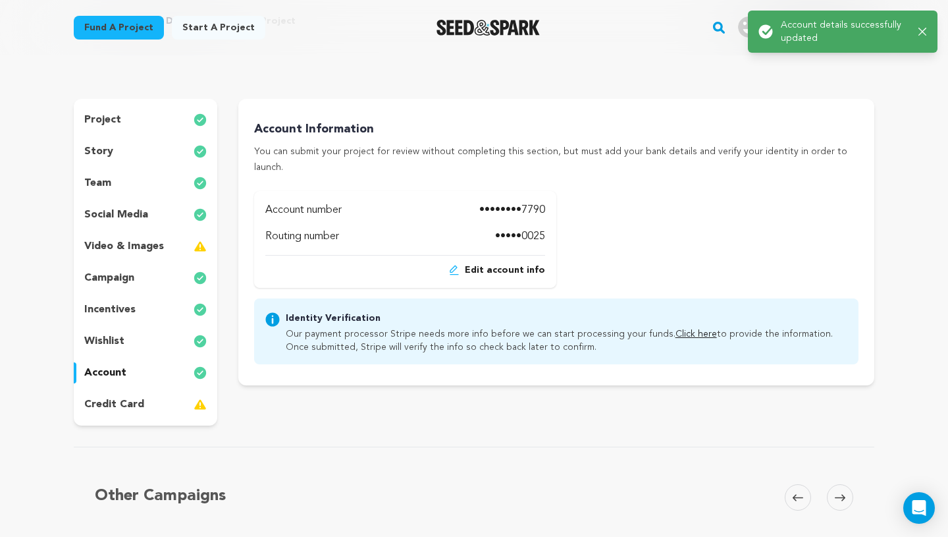
click at [161, 406] on div "credit card" at bounding box center [146, 404] width 144 height 21
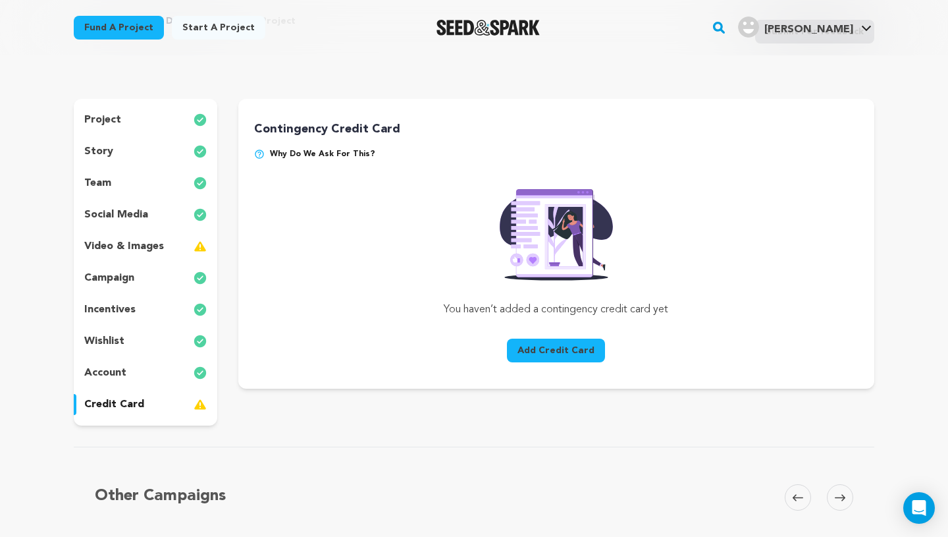
click at [512, 352] on button "Add Credit Card" at bounding box center [556, 350] width 98 height 24
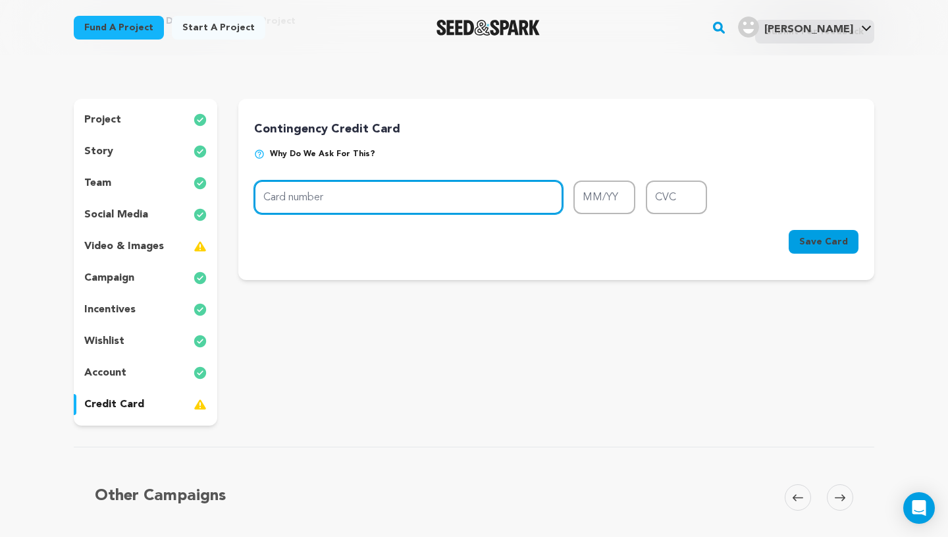
click at [357, 211] on input "Card number" at bounding box center [408, 197] width 309 height 34
type input "5599 1507 2902 5683"
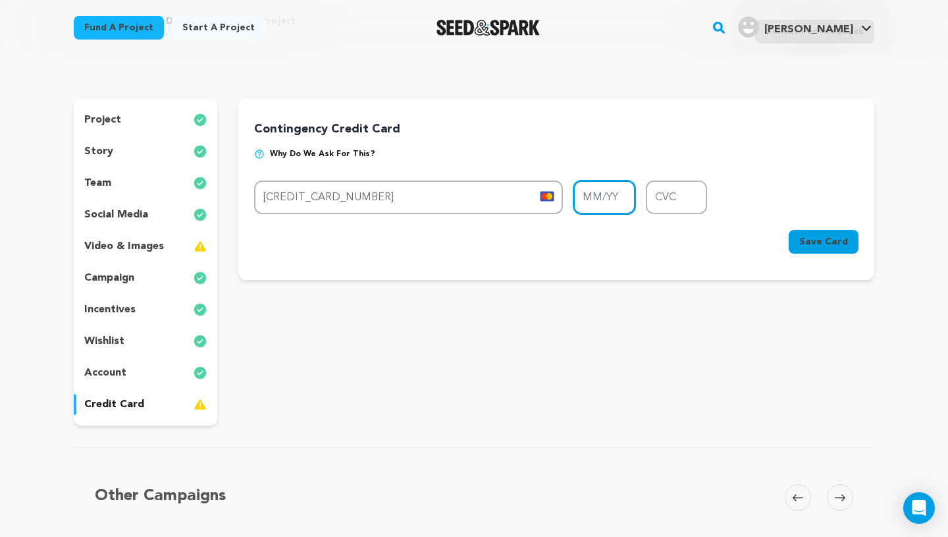
click at [613, 202] on input "MM/YY" at bounding box center [604, 197] width 62 height 34
type input "09/28"
click at [674, 198] on input "CVC" at bounding box center [677, 197] width 62 height 34
type input "160"
click at [816, 238] on span "Save Card" at bounding box center [823, 241] width 49 height 13
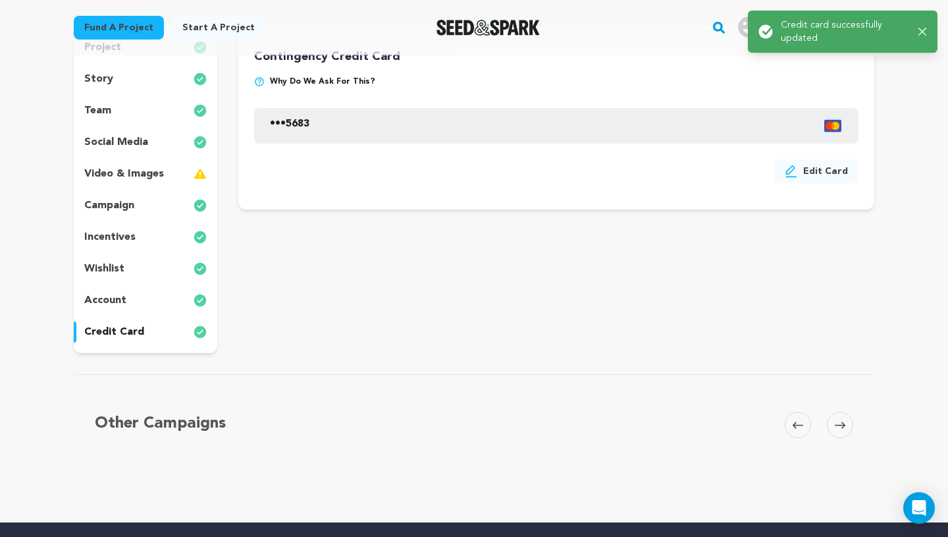
scroll to position [149, 0]
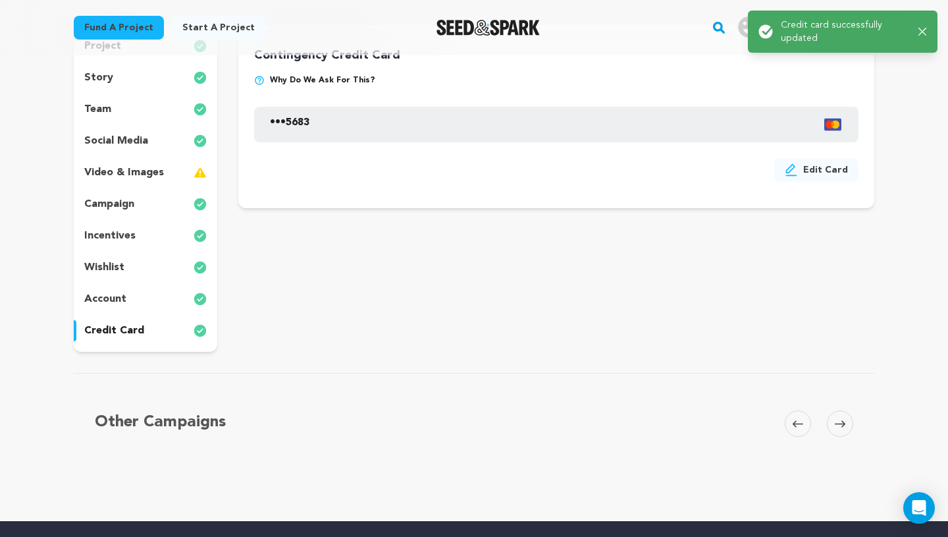
click at [207, 179] on div "video & images" at bounding box center [146, 172] width 144 height 21
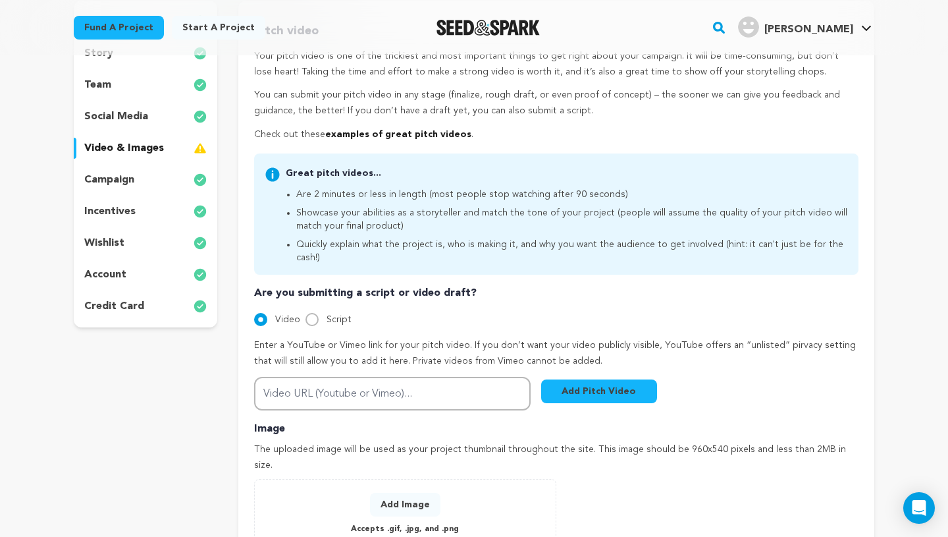
scroll to position [184, 0]
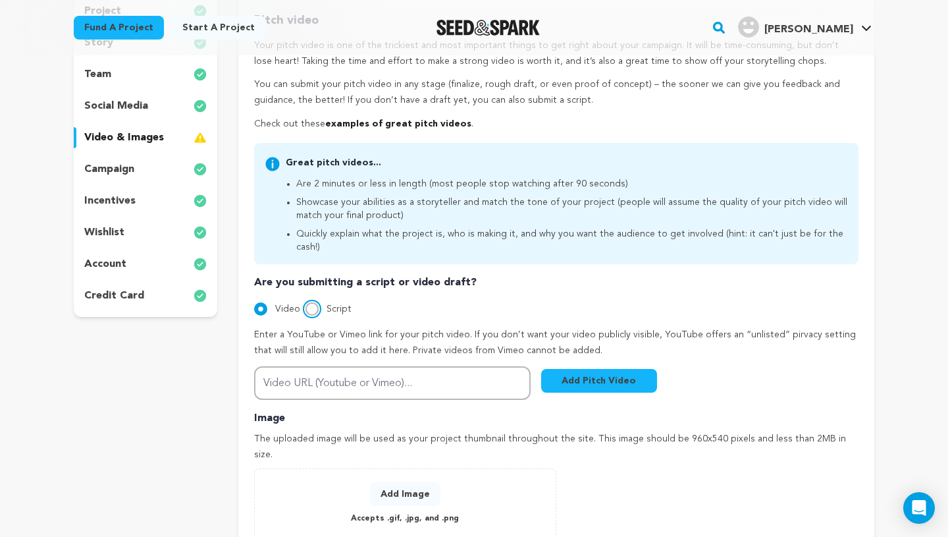
click at [314, 302] on input "Script" at bounding box center [311, 308] width 13 height 13
radio input "true"
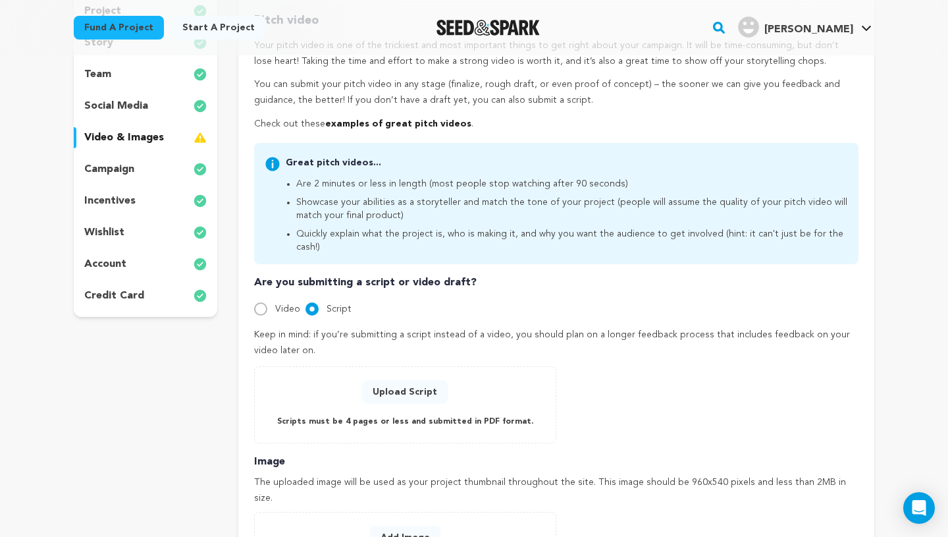
click at [271, 301] on div "Video" at bounding box center [277, 309] width 46 height 16
click at [262, 302] on input "Video" at bounding box center [260, 308] width 13 height 13
radio input "true"
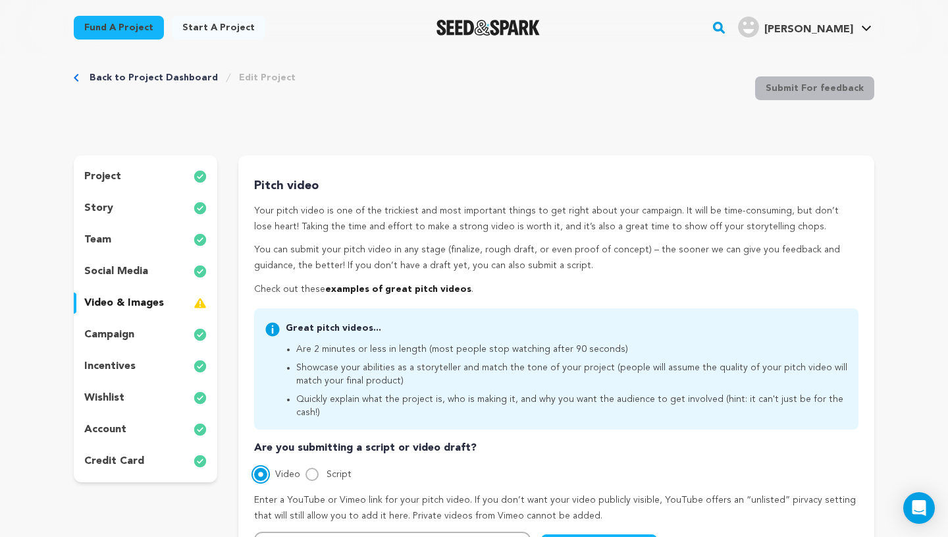
scroll to position [13, 0]
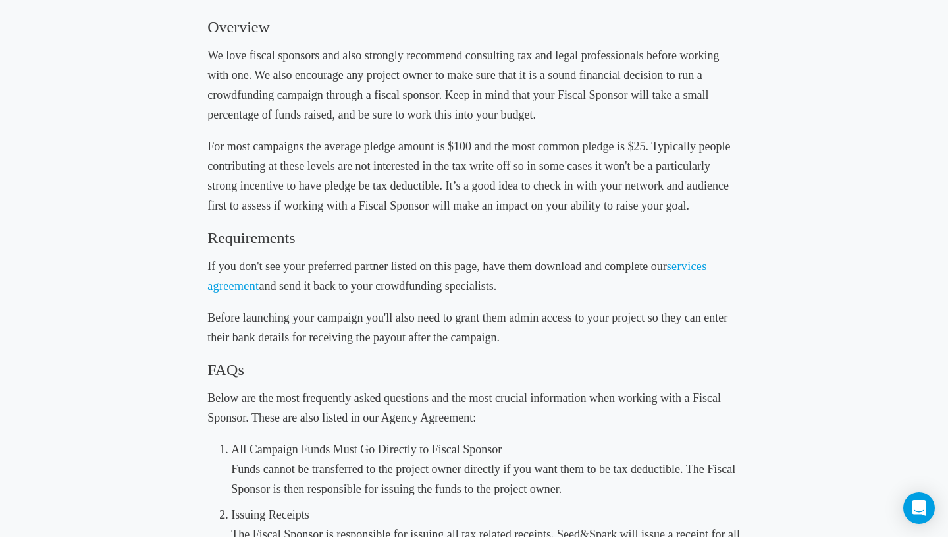
scroll to position [319, 0]
